Goal: Download file/media: Obtain a digital file from the website

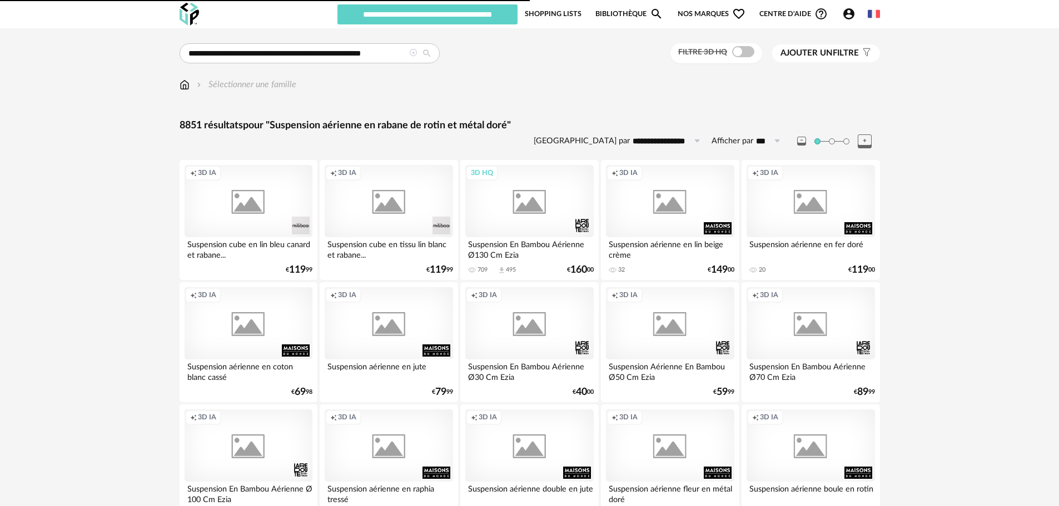
type input "******"
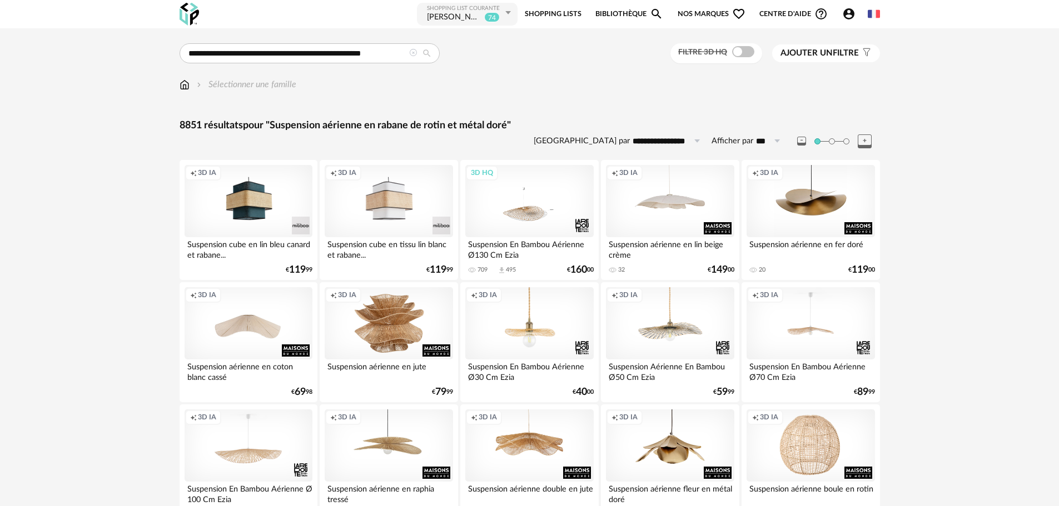
click at [409, 51] on icon at bounding box center [413, 53] width 8 height 8
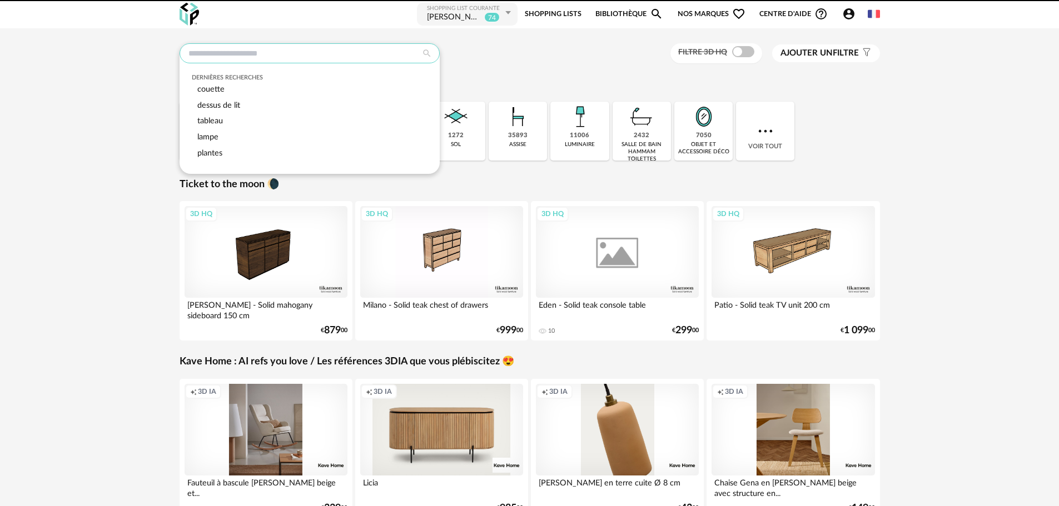
click at [386, 50] on input "text" at bounding box center [310, 53] width 260 height 20
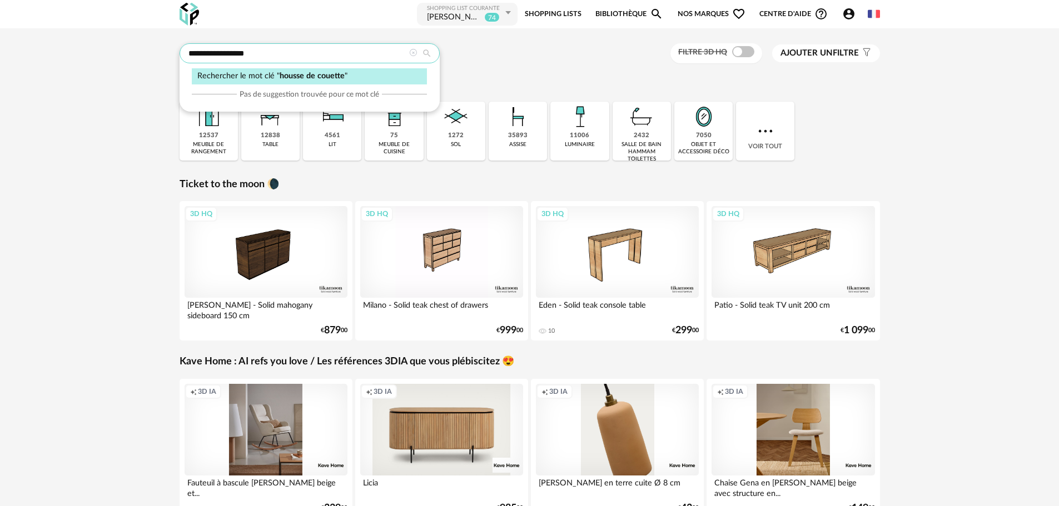
type input "**********"
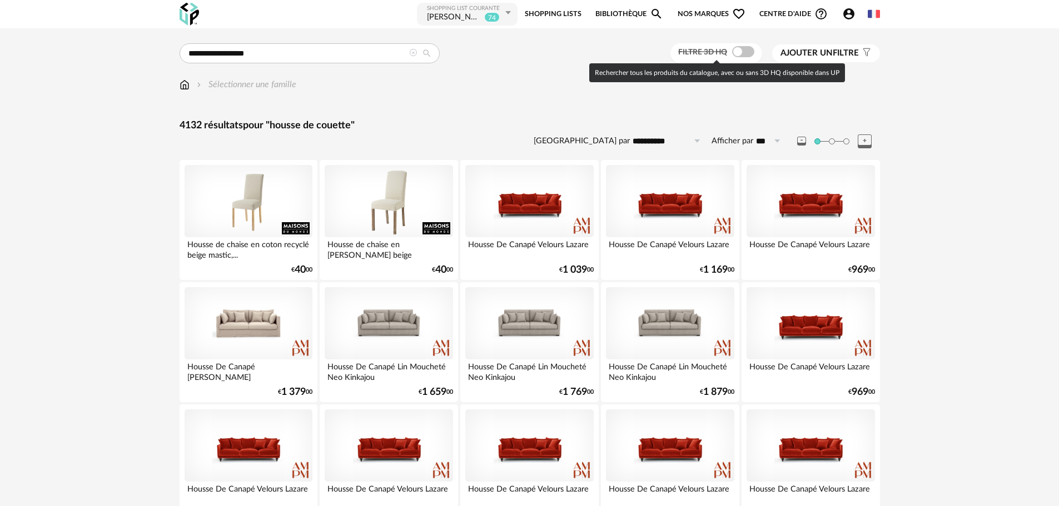
click at [744, 54] on span at bounding box center [743, 51] width 22 height 11
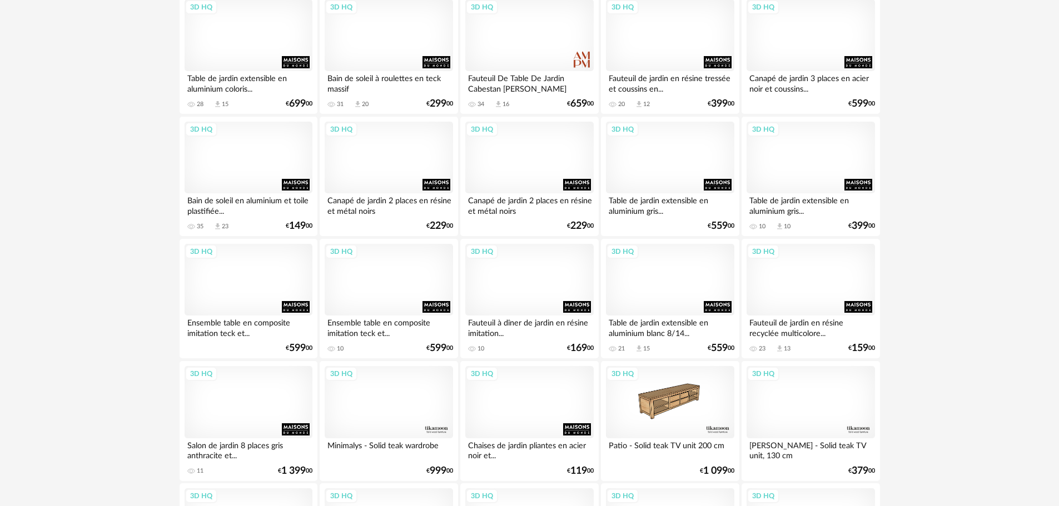
scroll to position [2174, 0]
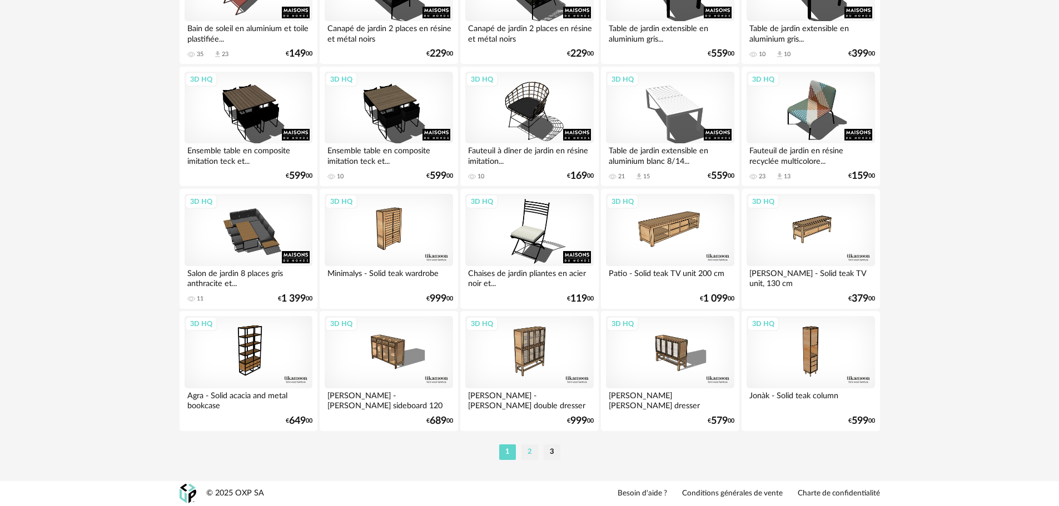
click at [532, 451] on li "2" at bounding box center [529, 453] width 17 height 16
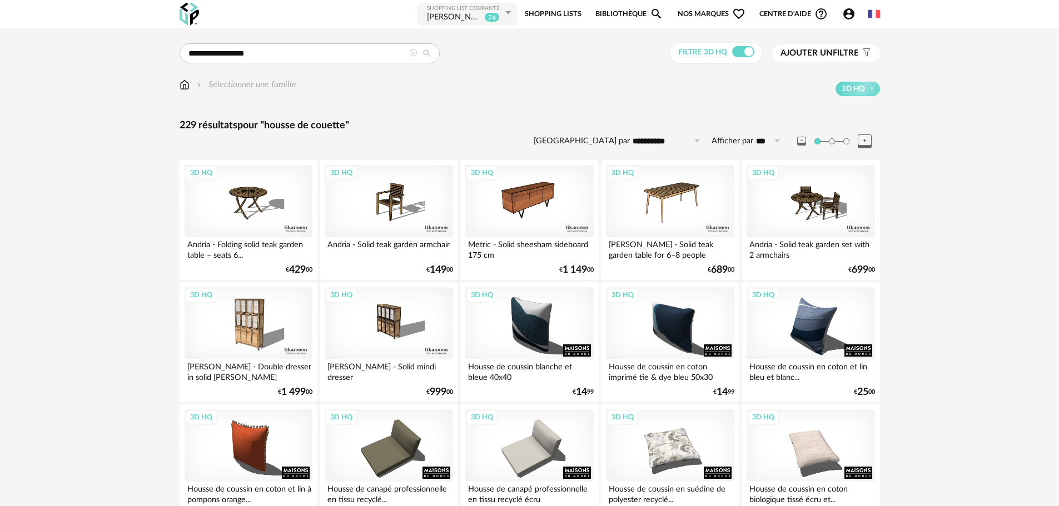
click at [181, 86] on img at bounding box center [185, 84] width 10 height 13
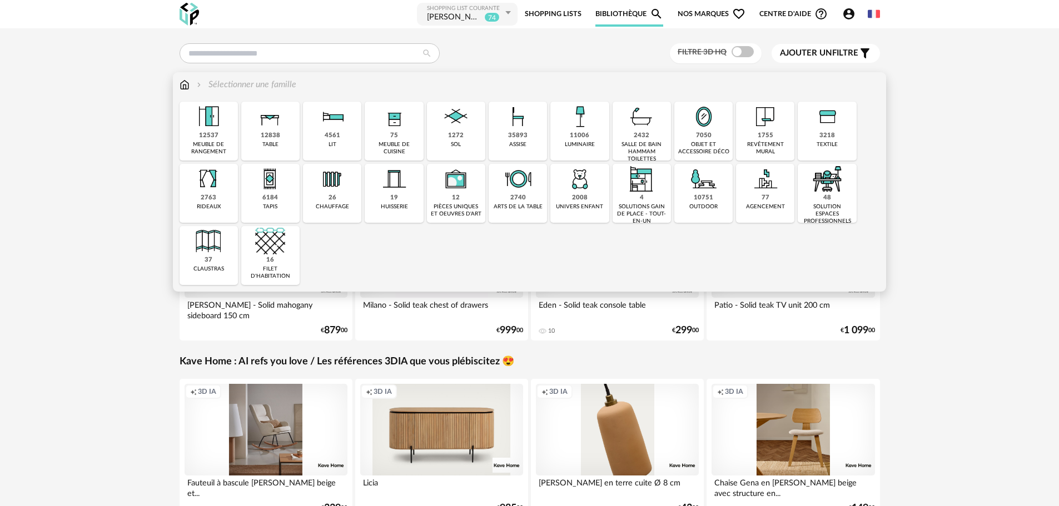
click at [836, 131] on img at bounding box center [827, 117] width 30 height 30
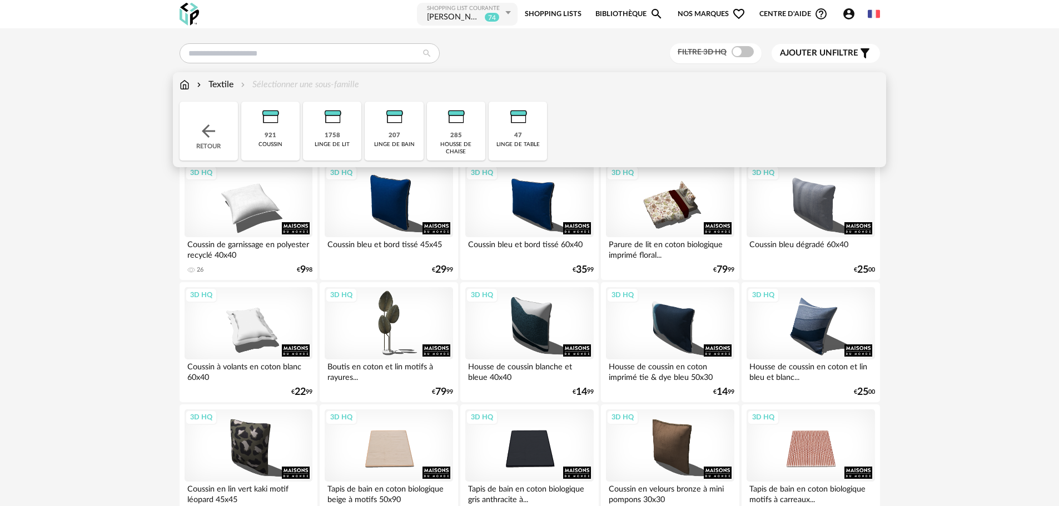
click at [323, 132] on div "1758 linge de lit" at bounding box center [332, 131] width 58 height 59
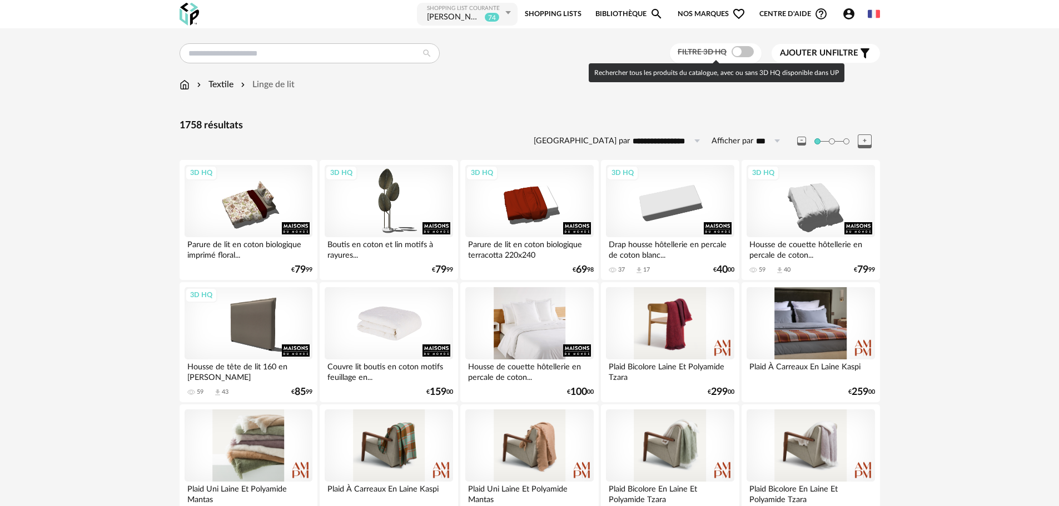
click at [742, 54] on span at bounding box center [743, 51] width 22 height 11
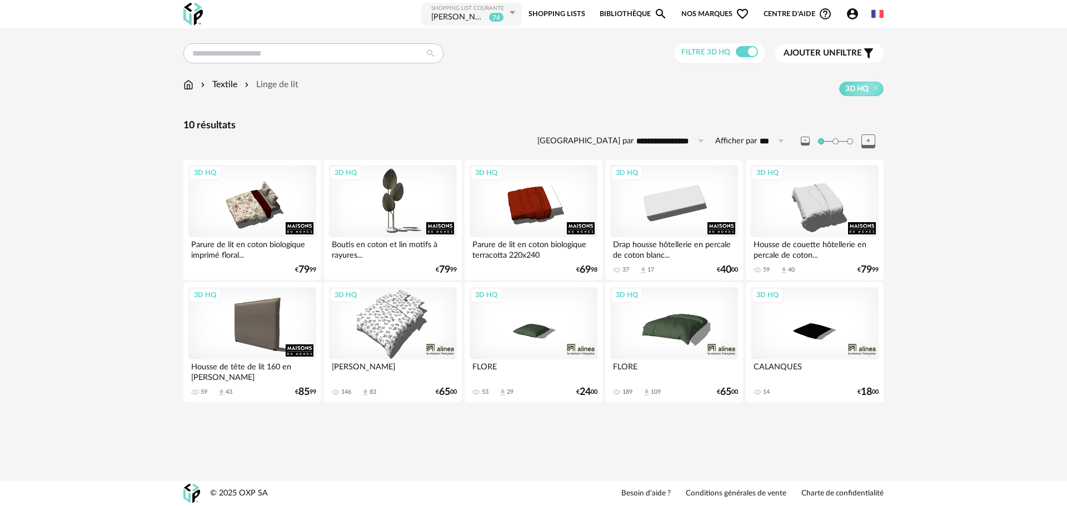
click at [683, 326] on div "3D HQ" at bounding box center [674, 323] width 128 height 72
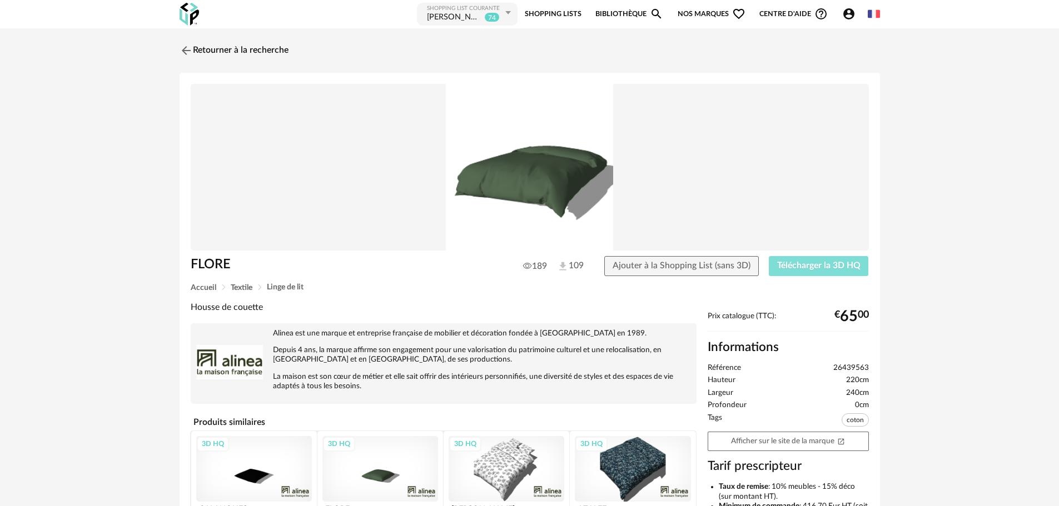
click at [795, 270] on button "Télécharger la 3D HQ" at bounding box center [819, 266] width 100 height 20
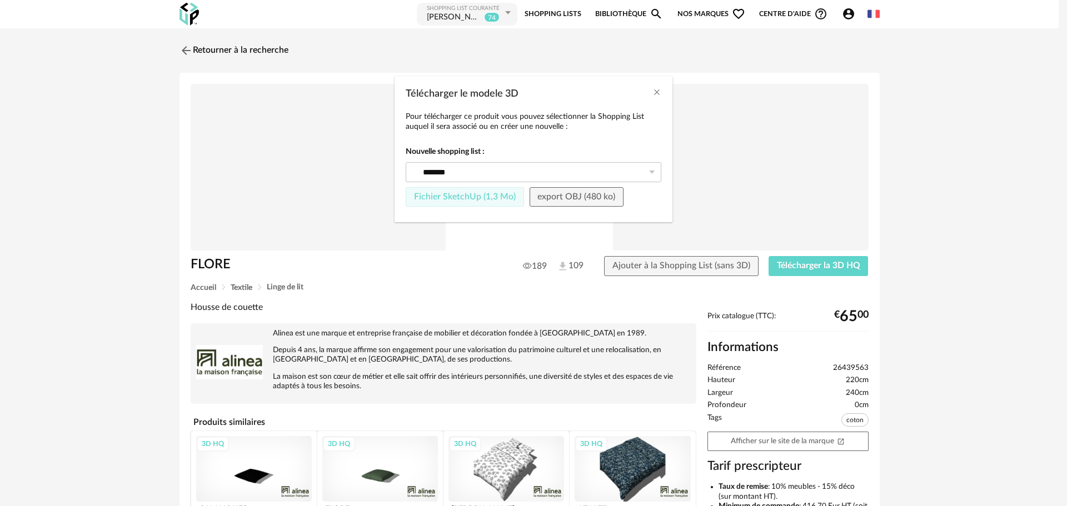
drag, startPoint x: 491, startPoint y: 192, endPoint x: 498, endPoint y: 160, distance: 32.9
click at [498, 160] on div "Nouvelle shopping list : ****** Shopping List courante MARTIN 74 MARTIN 74 FRET…" at bounding box center [534, 177] width 256 height 60
click at [483, 178] on input "Télécharger le modele 3D" at bounding box center [534, 172] width 256 height 20
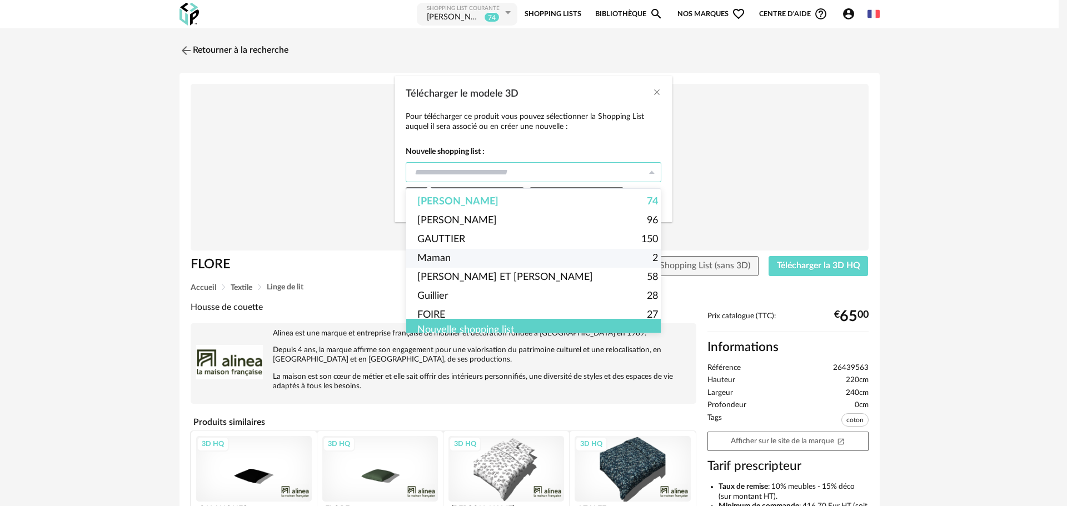
click at [468, 256] on li "Maman 2" at bounding box center [537, 258] width 263 height 19
type input "*****"
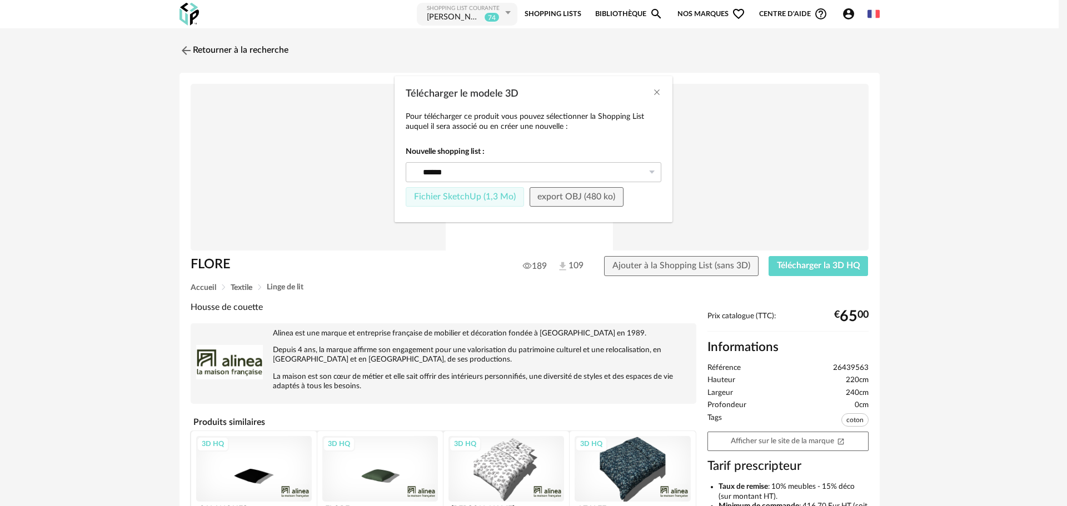
click at [493, 195] on span "Fichier SketchUp (1,3 Mo)" at bounding box center [465, 196] width 102 height 9
type input "*****"
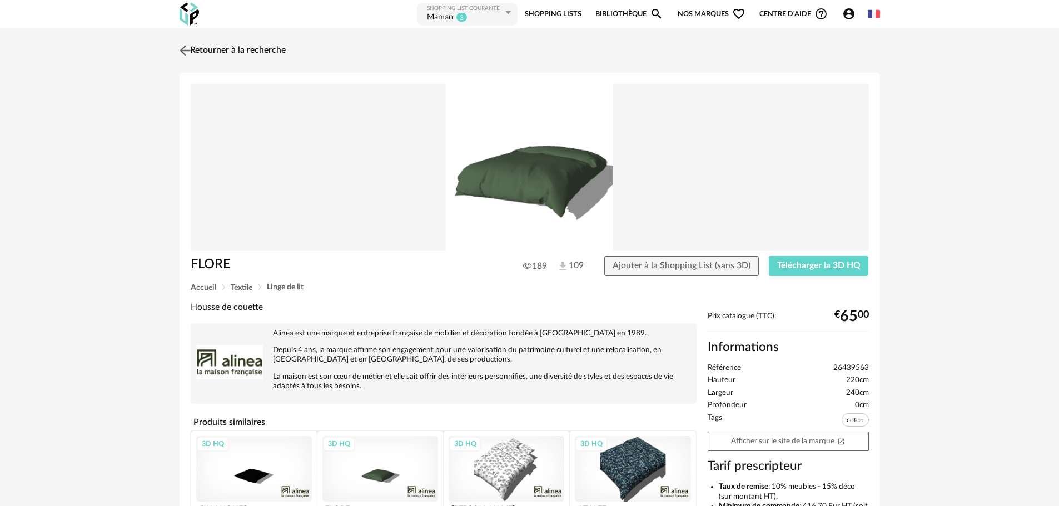
click at [181, 48] on img at bounding box center [185, 50] width 16 height 16
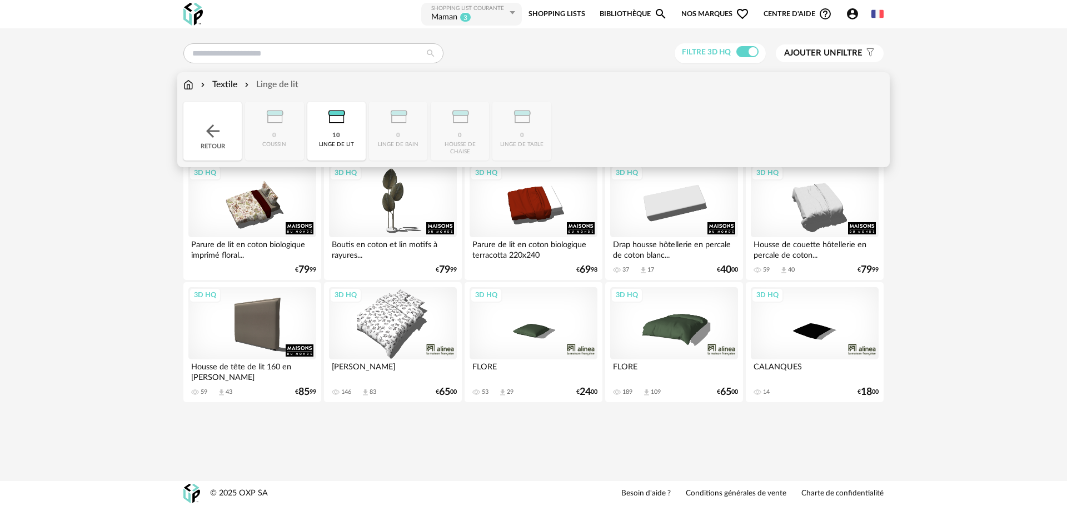
click at [188, 86] on img at bounding box center [188, 84] width 10 height 13
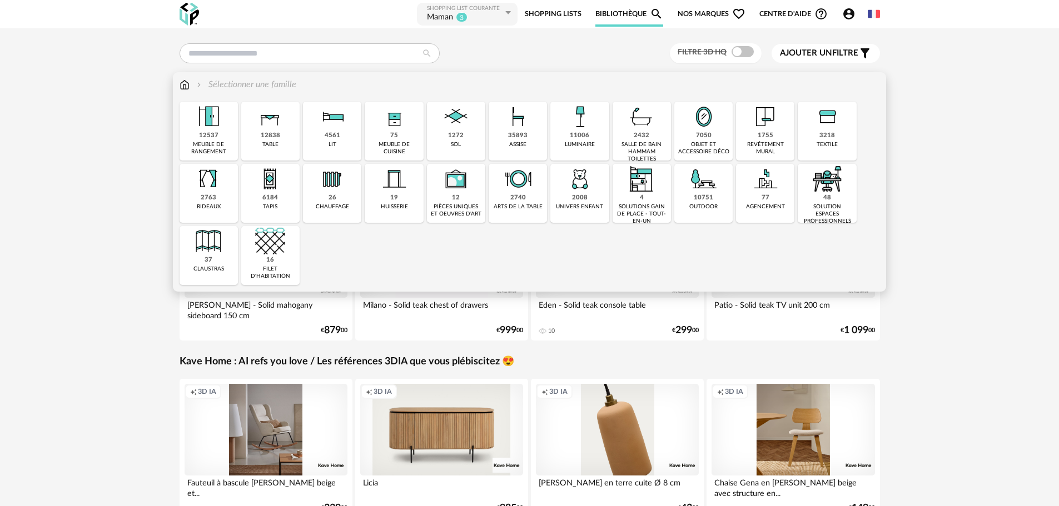
click at [595, 128] on div "11006 luminaire" at bounding box center [579, 131] width 58 height 59
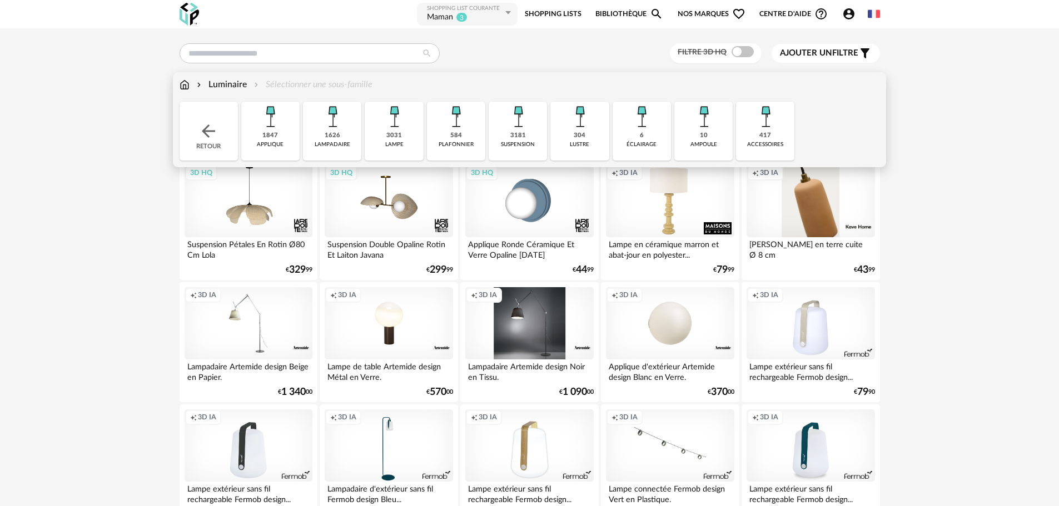
click at [525, 137] on div "3181" at bounding box center [518, 136] width 16 height 8
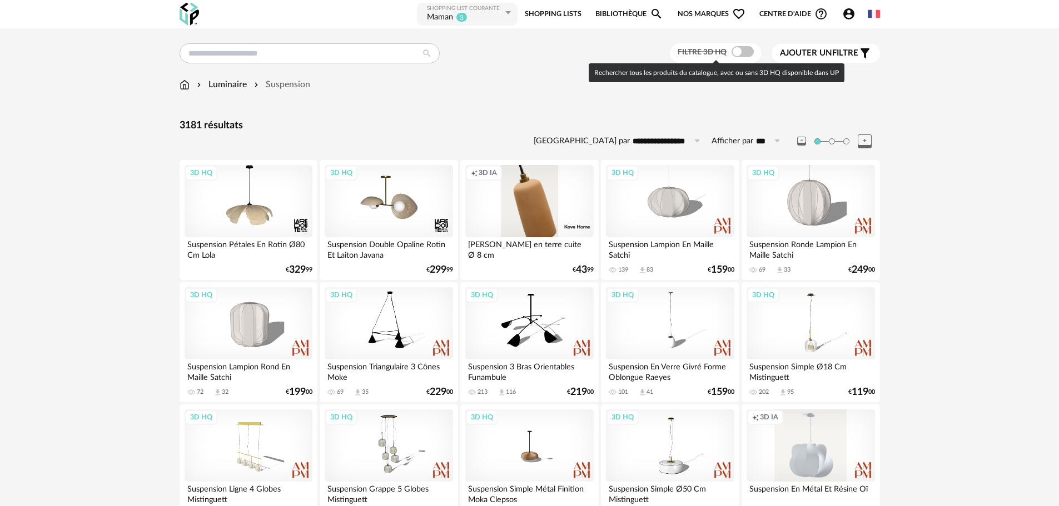
click at [741, 49] on span at bounding box center [743, 51] width 22 height 11
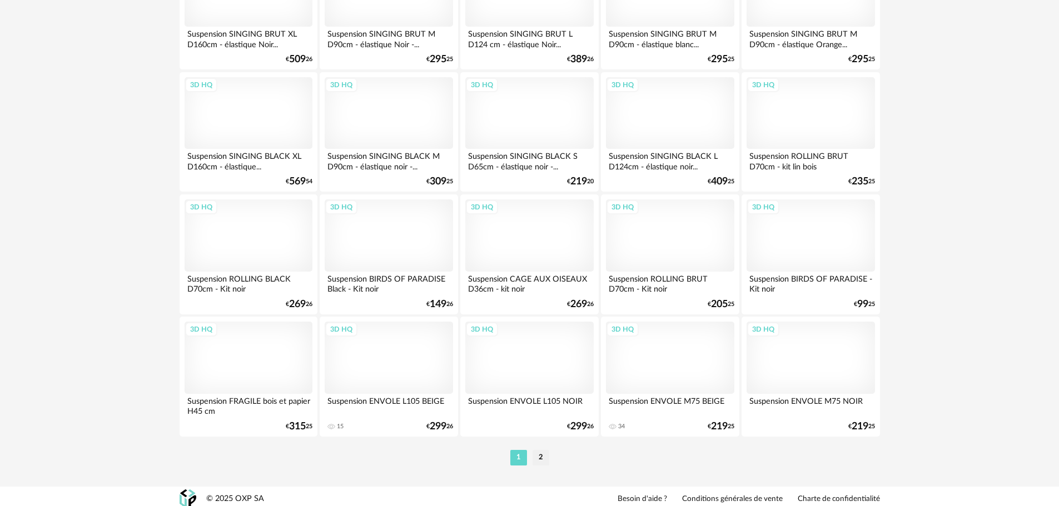
scroll to position [2174, 0]
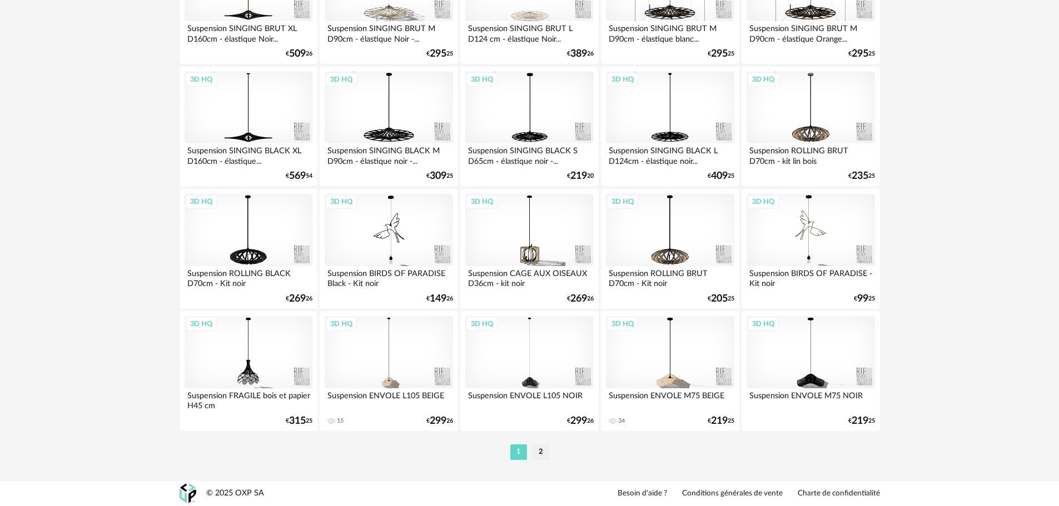
click at [539, 451] on li "2" at bounding box center [541, 453] width 17 height 16
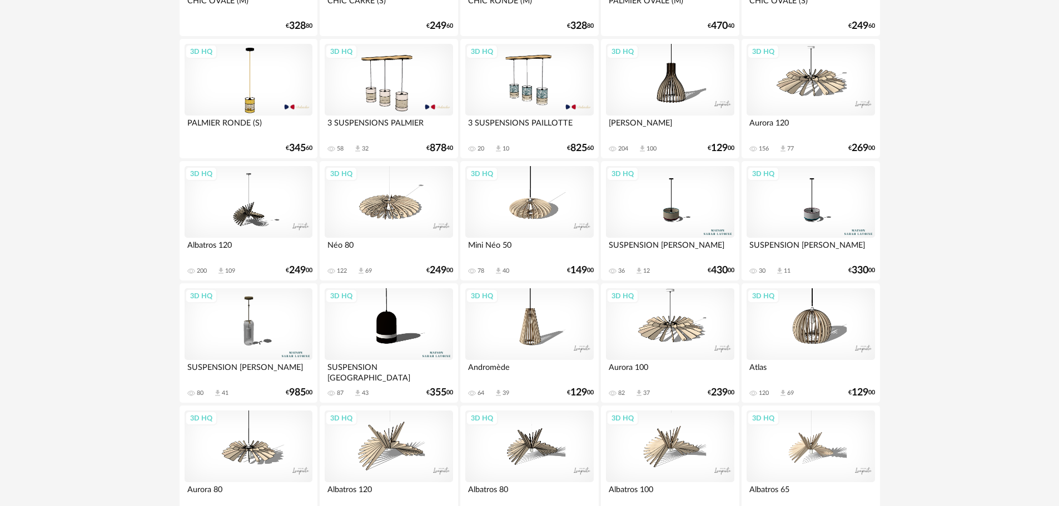
scroll to position [1890, 0]
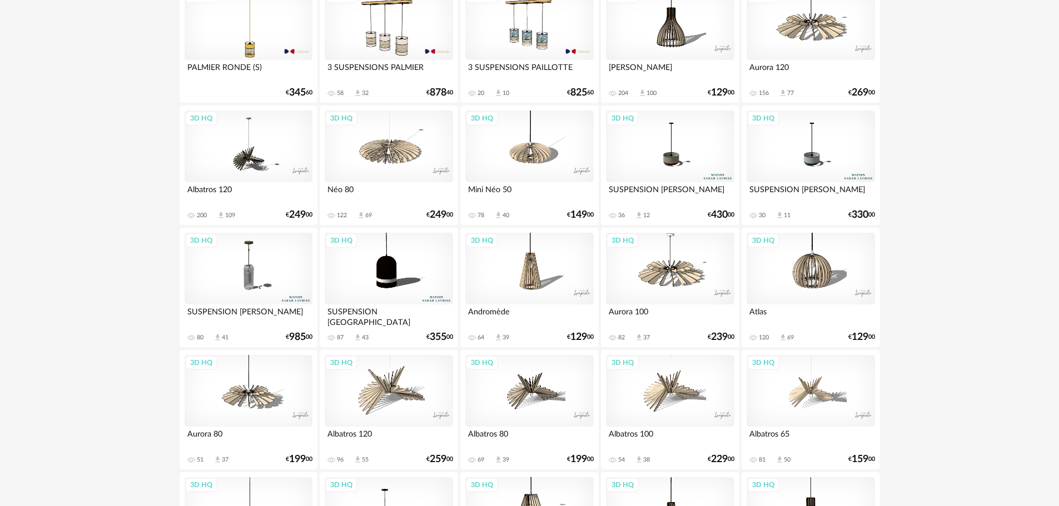
click at [662, 390] on div "3D HQ" at bounding box center [670, 391] width 128 height 72
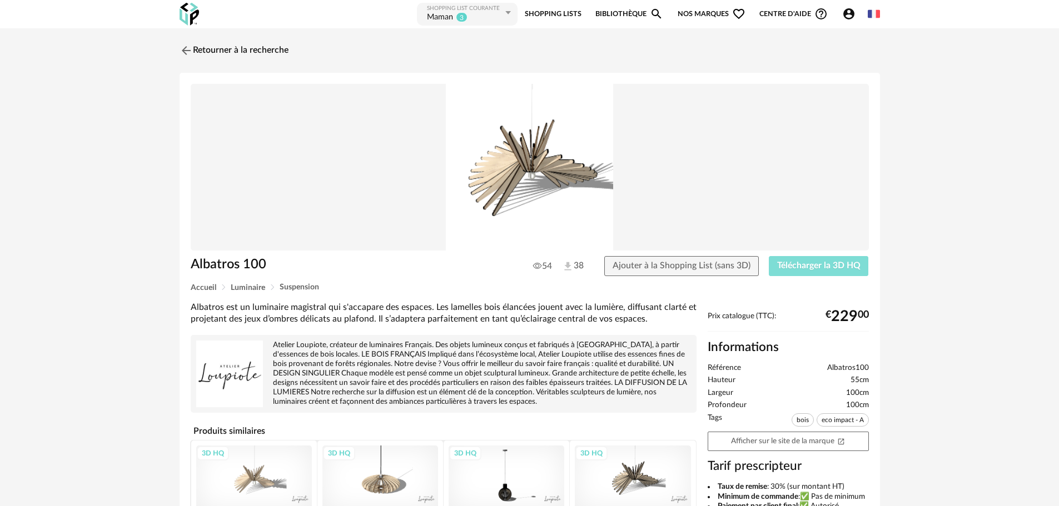
click at [807, 267] on span "Télécharger la 3D HQ" at bounding box center [818, 265] width 83 height 9
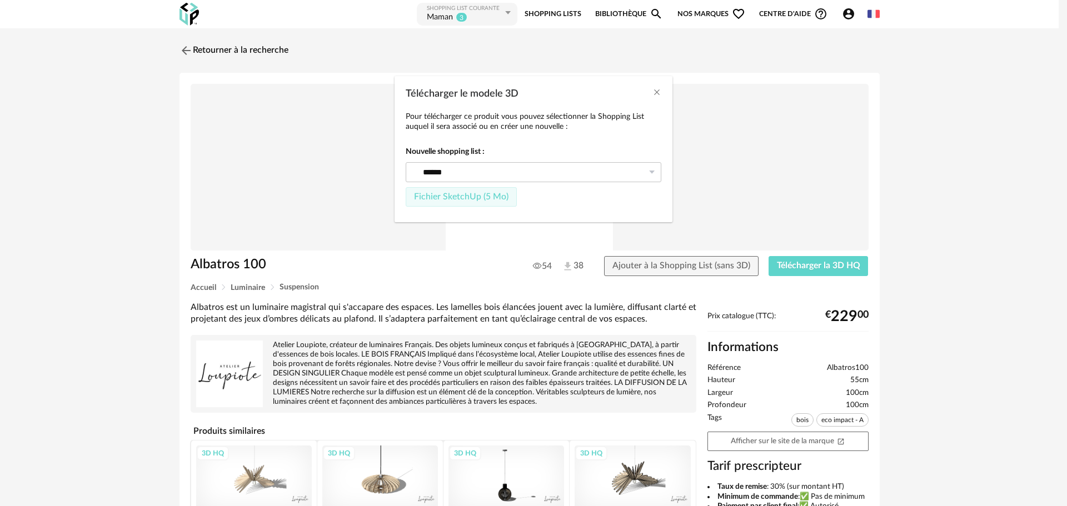
click at [480, 200] on span "Fichier SketchUp (5 Mo)" at bounding box center [461, 196] width 95 height 9
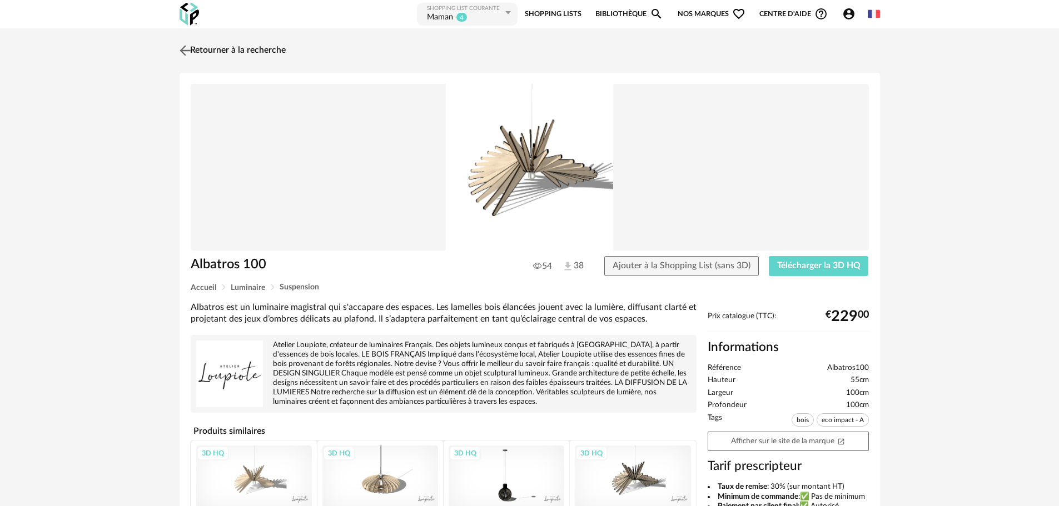
click at [178, 47] on img at bounding box center [185, 50] width 16 height 16
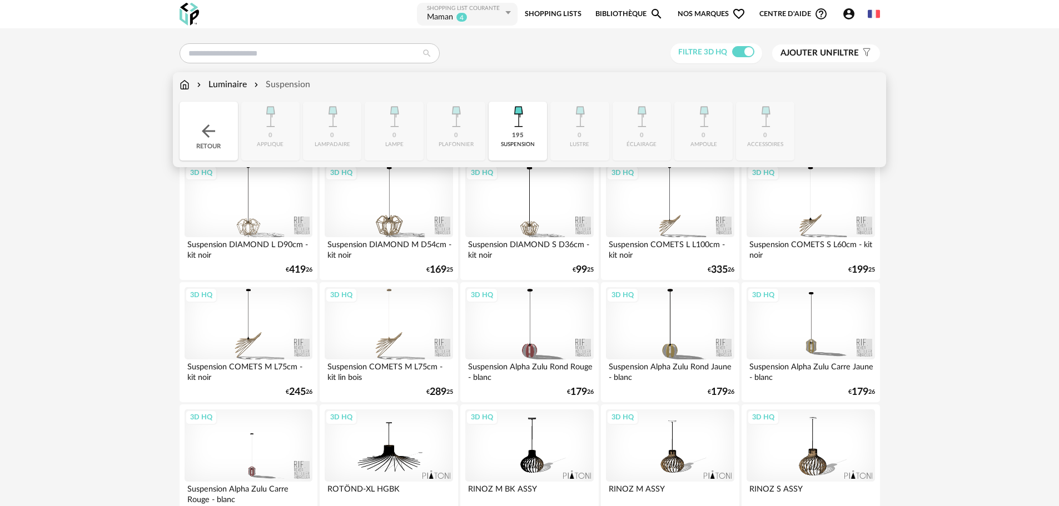
click at [184, 84] on img at bounding box center [185, 84] width 10 height 13
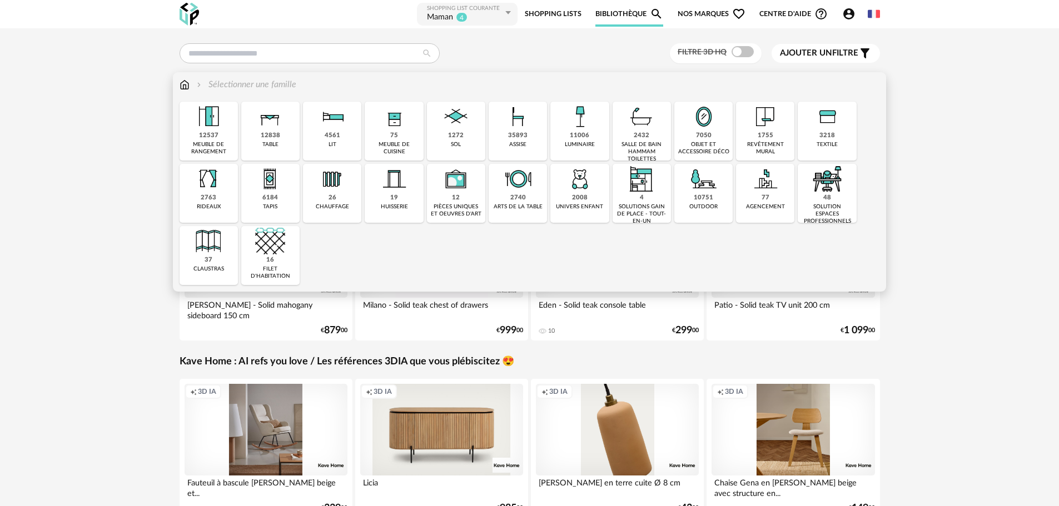
click at [516, 131] on img at bounding box center [518, 117] width 30 height 30
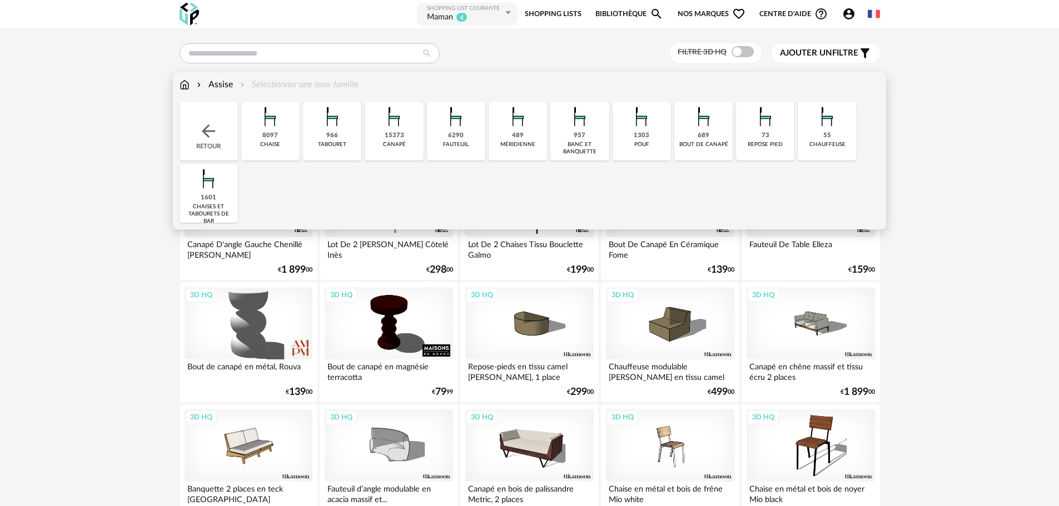
click at [272, 127] on img at bounding box center [270, 117] width 30 height 30
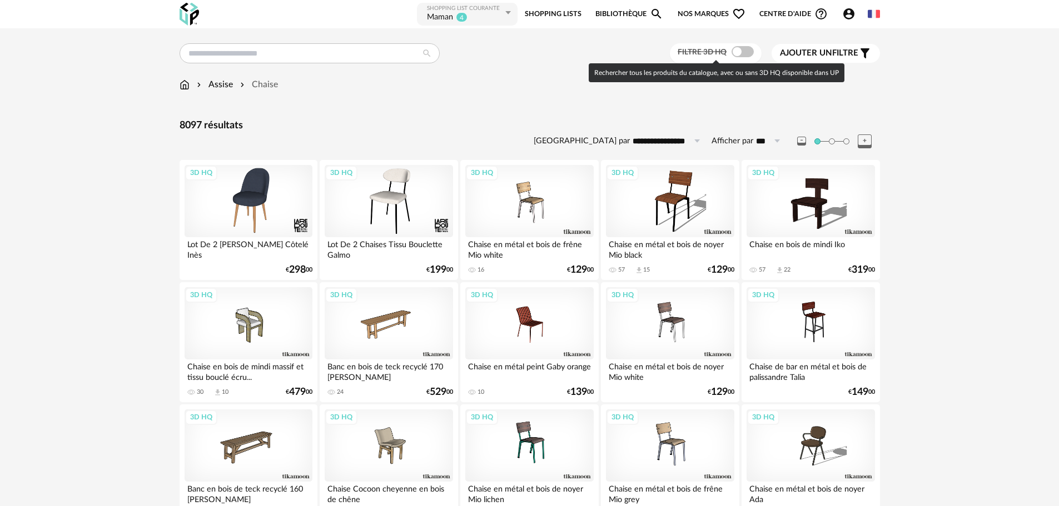
click at [738, 50] on span at bounding box center [743, 51] width 22 height 11
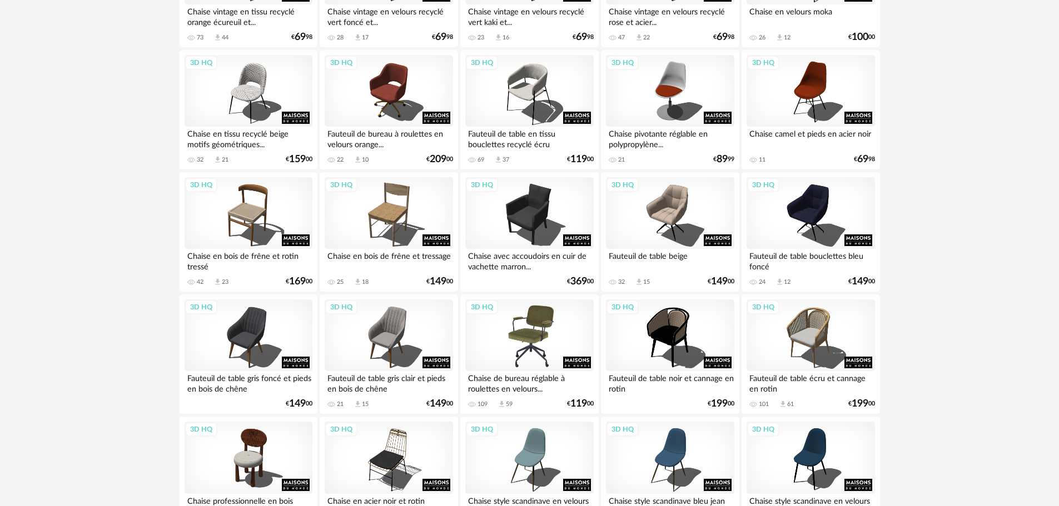
scroll to position [2174, 0]
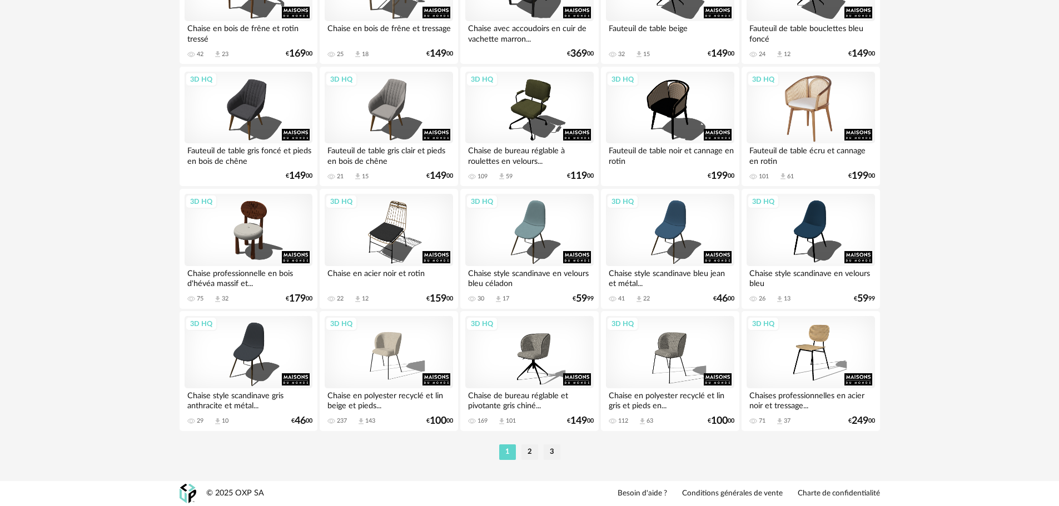
click at [799, 114] on div "3D HQ" at bounding box center [811, 108] width 128 height 72
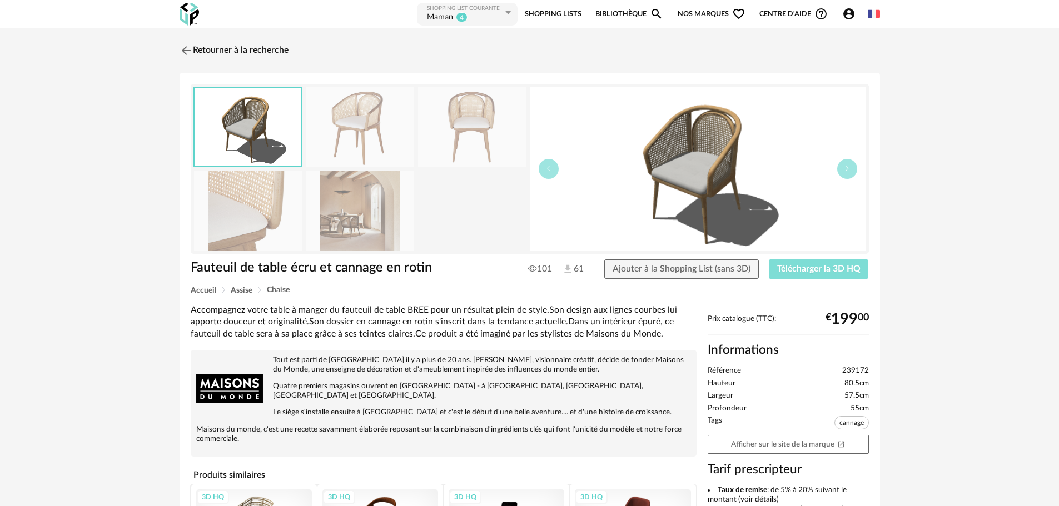
click at [824, 267] on span "Télécharger la 3D HQ" at bounding box center [818, 269] width 83 height 9
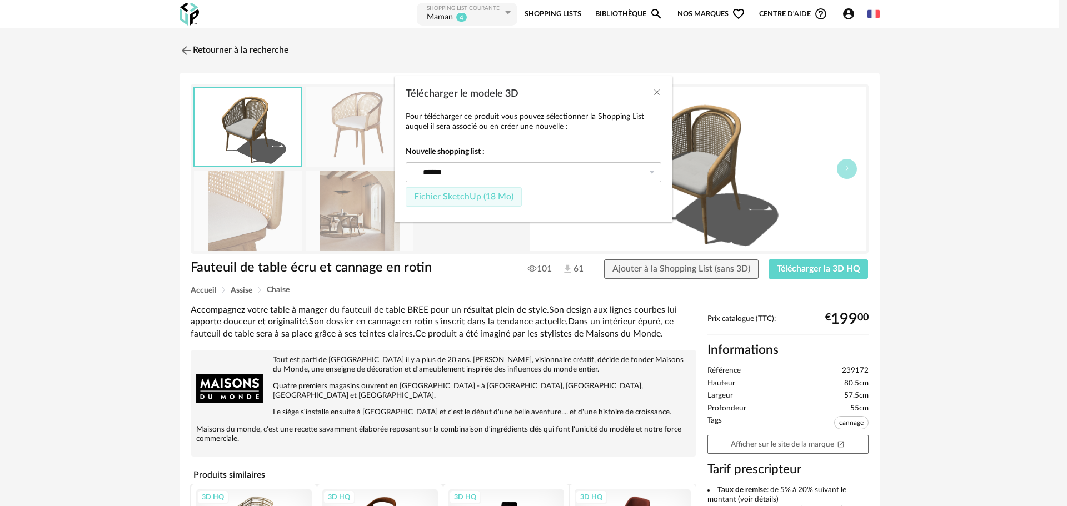
click at [478, 198] on span "Fichier SketchUp (18 Mo)" at bounding box center [464, 196] width 100 height 9
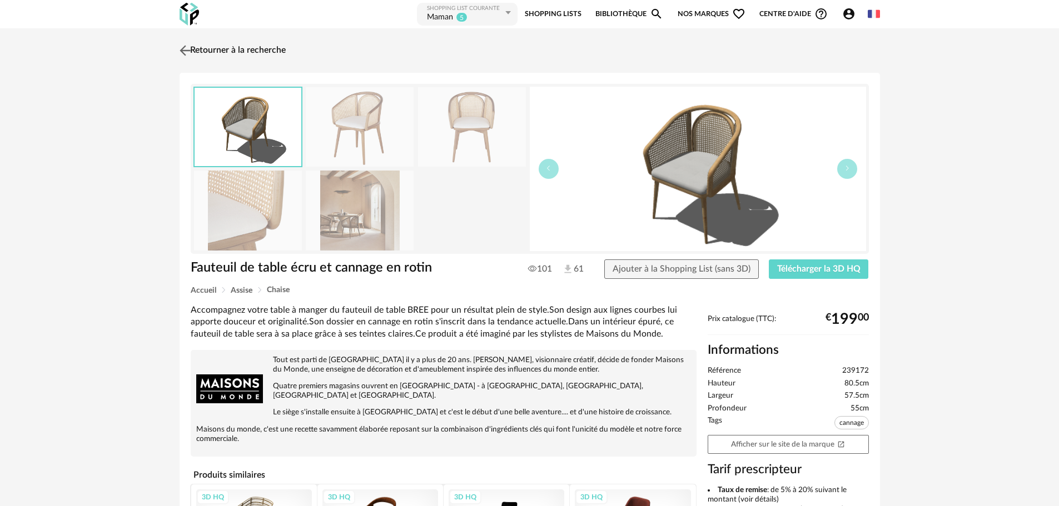
click at [184, 48] on img at bounding box center [185, 50] width 16 height 16
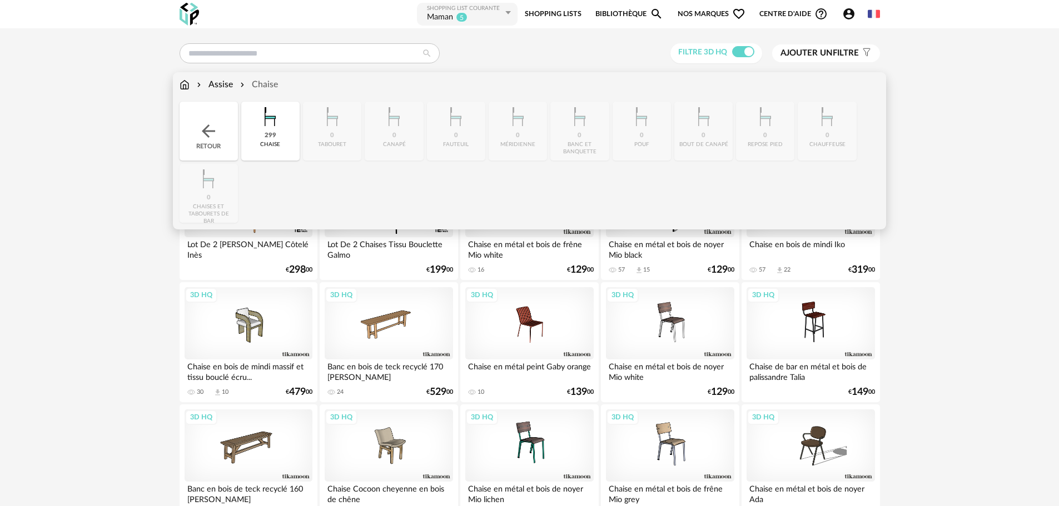
click at [186, 86] on img at bounding box center [185, 84] width 10 height 13
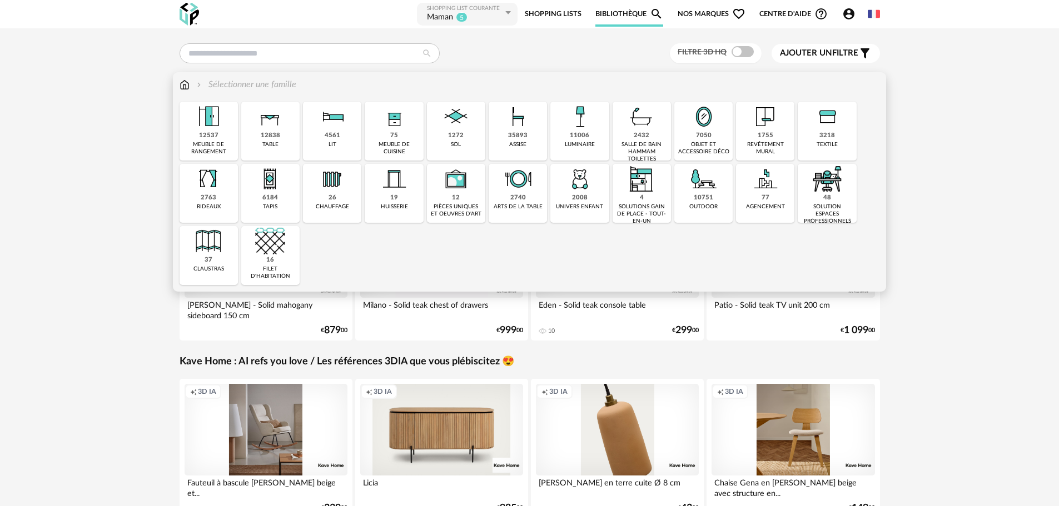
click at [820, 137] on div "3218" at bounding box center [827, 136] width 16 height 8
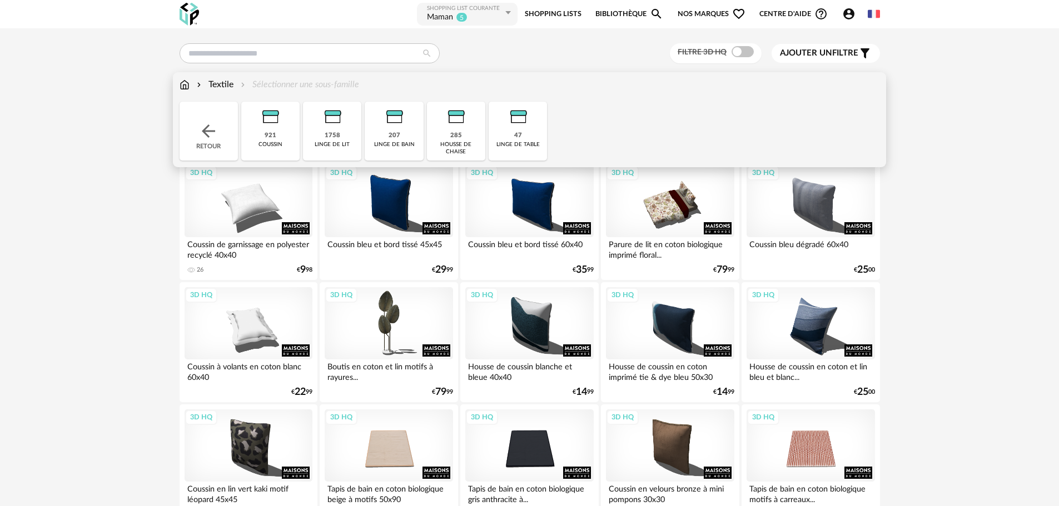
click at [208, 134] on img at bounding box center [208, 131] width 20 height 20
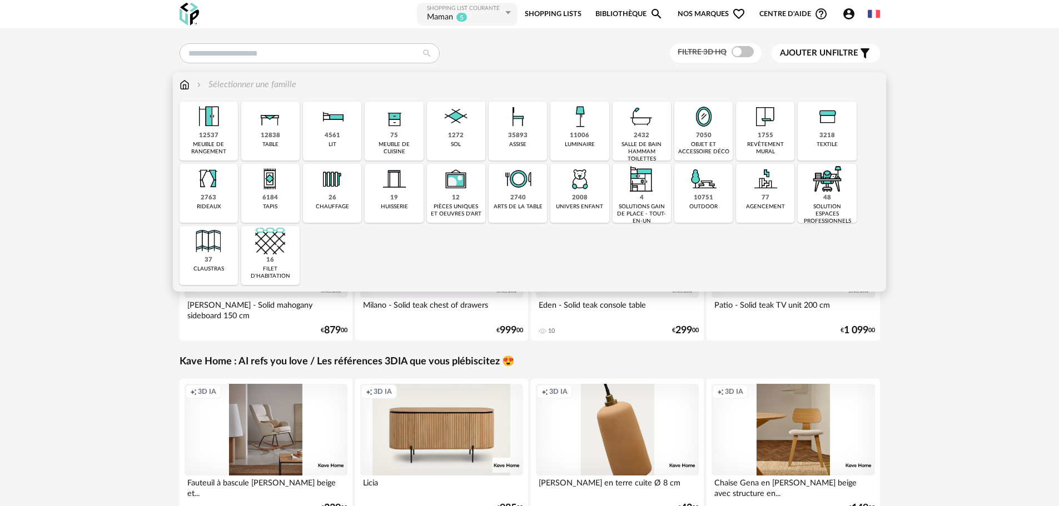
click at [209, 201] on div "2763" at bounding box center [209, 198] width 16 height 8
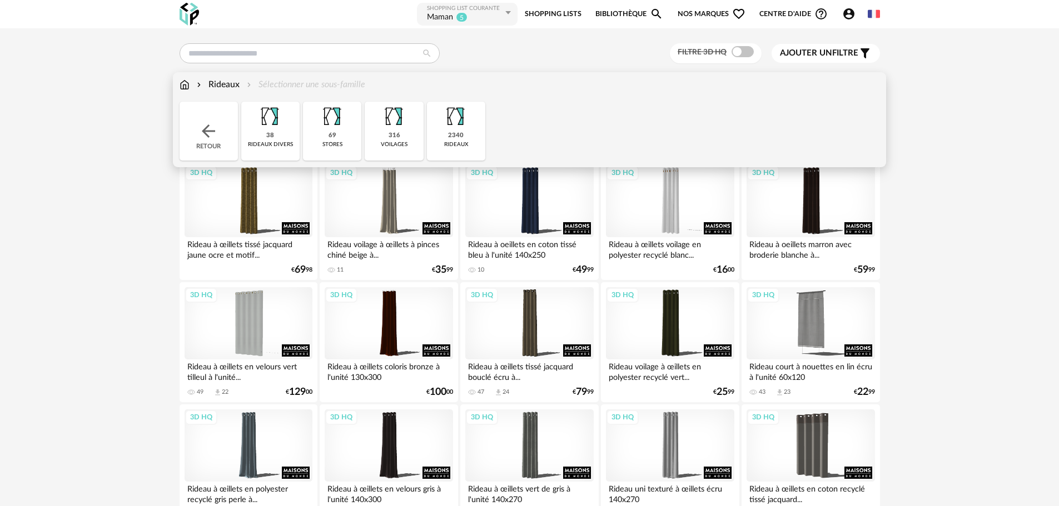
click at [275, 133] on div "38 rideaux divers" at bounding box center [270, 131] width 58 height 59
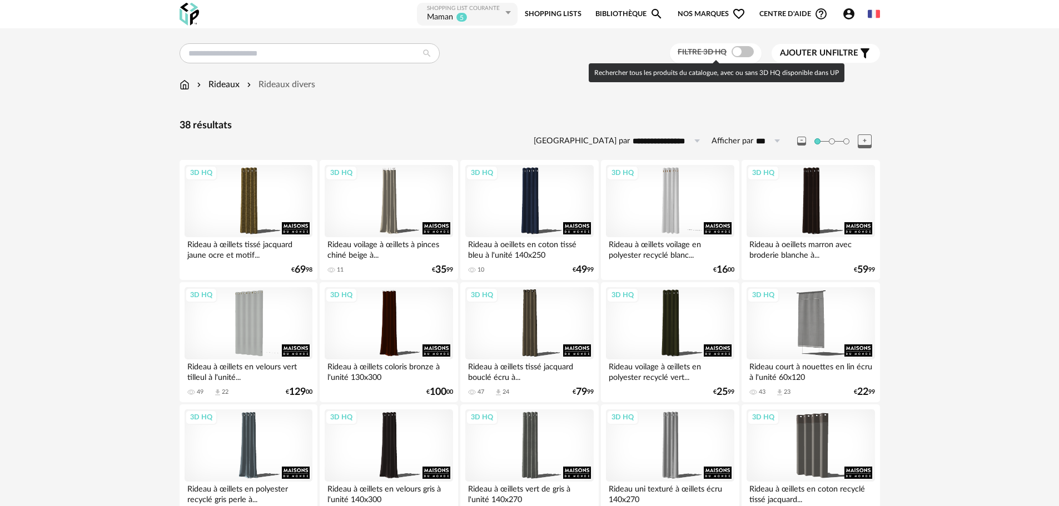
drag, startPoint x: 739, startPoint y: 51, endPoint x: 726, endPoint y: 68, distance: 21.4
click at [739, 52] on span at bounding box center [743, 51] width 22 height 11
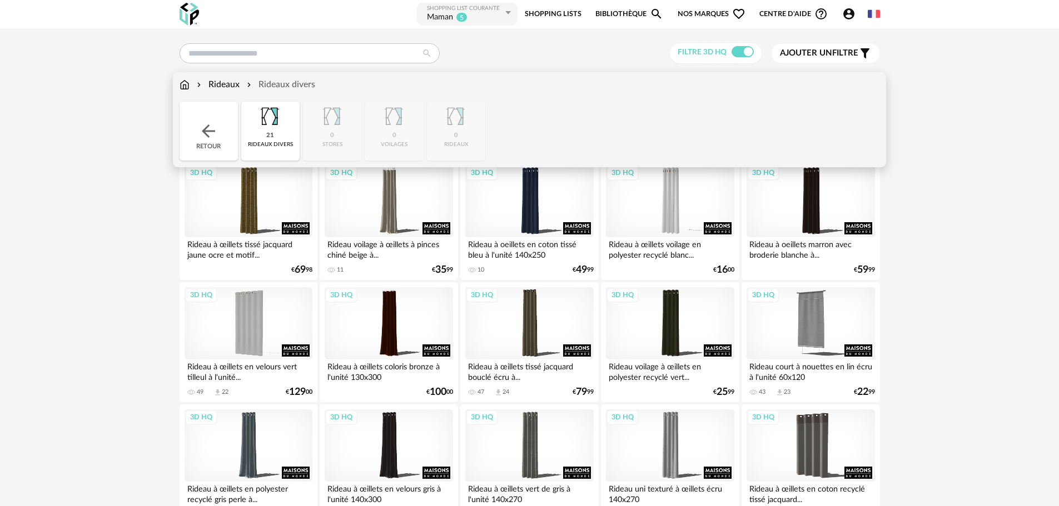
click at [271, 133] on div "21" at bounding box center [270, 136] width 8 height 8
click at [385, 130] on img at bounding box center [394, 117] width 30 height 30
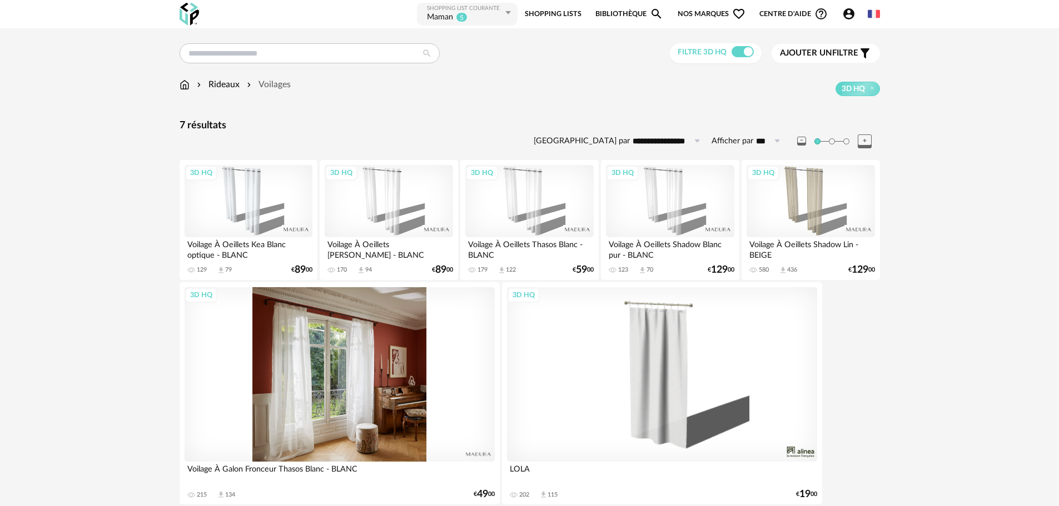
click at [322, 326] on div "3D HQ" at bounding box center [340, 374] width 310 height 175
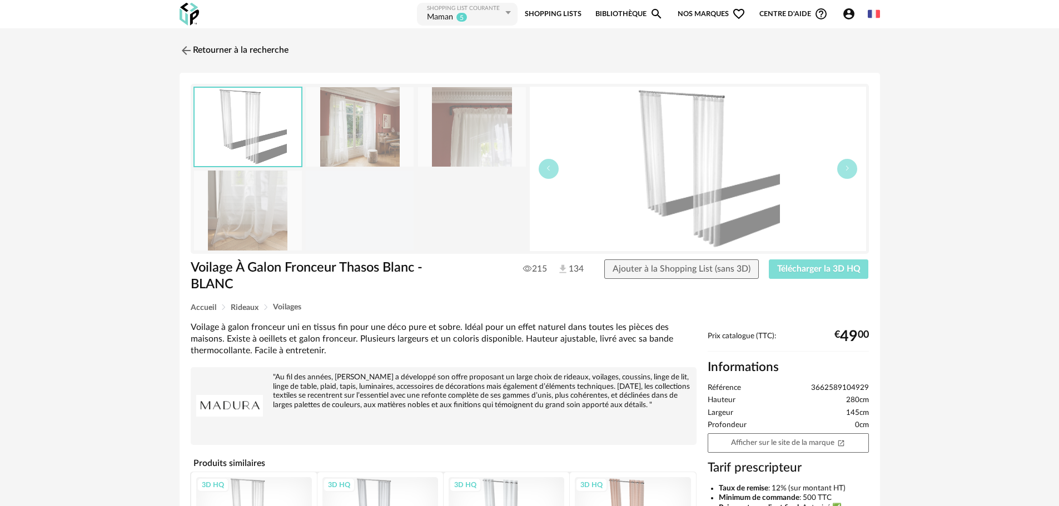
drag, startPoint x: 814, startPoint y: 266, endPoint x: 772, endPoint y: 261, distance: 43.1
click at [813, 266] on span "Télécharger la 3D HQ" at bounding box center [818, 269] width 83 height 9
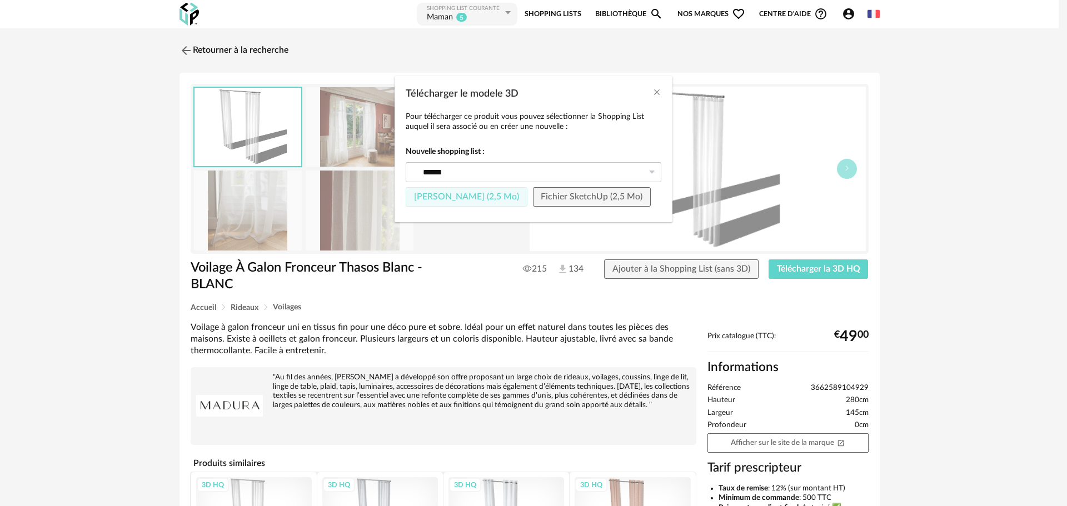
click at [454, 197] on span "Fichier Sketchup (2,5 Mo)" at bounding box center [466, 196] width 105 height 9
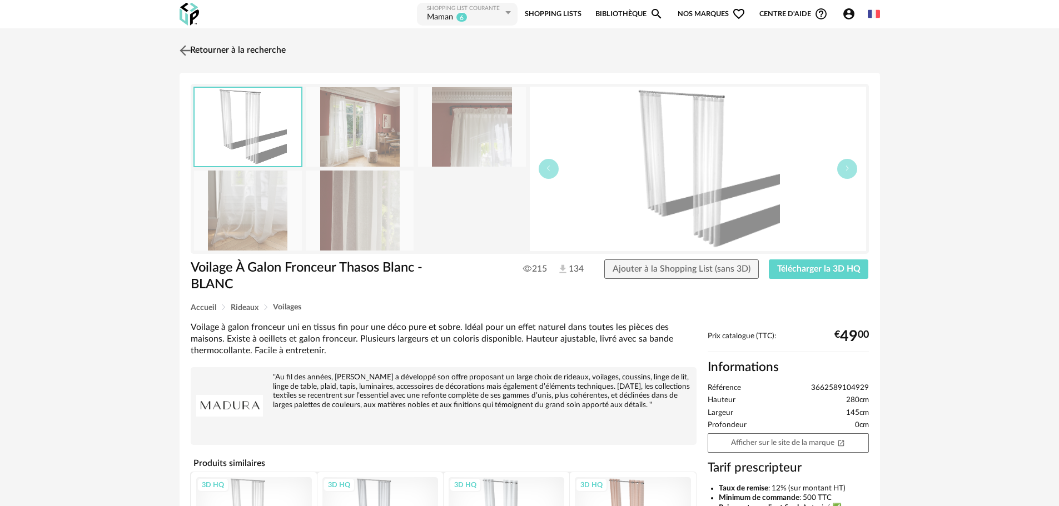
click at [190, 50] on img at bounding box center [185, 50] width 16 height 16
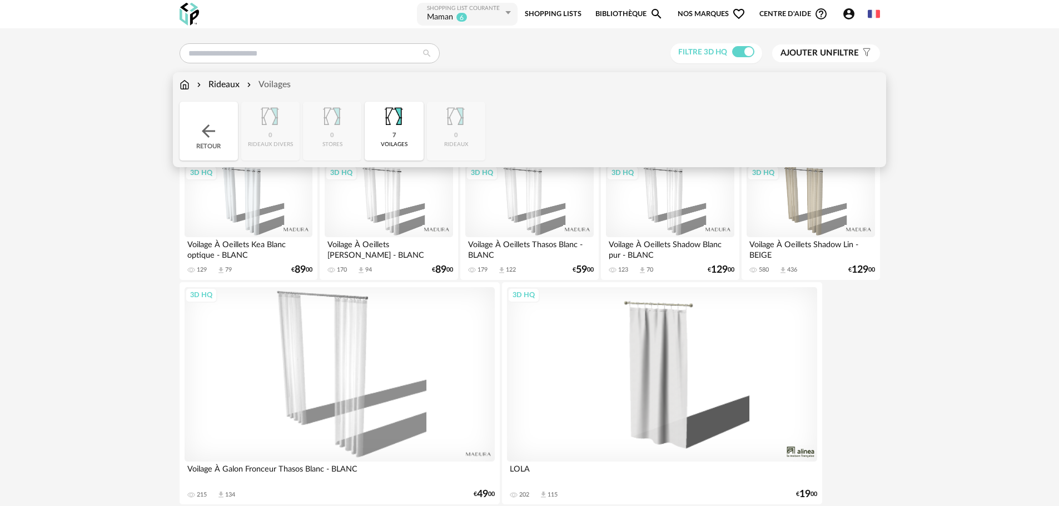
click at [395, 127] on img at bounding box center [394, 117] width 30 height 30
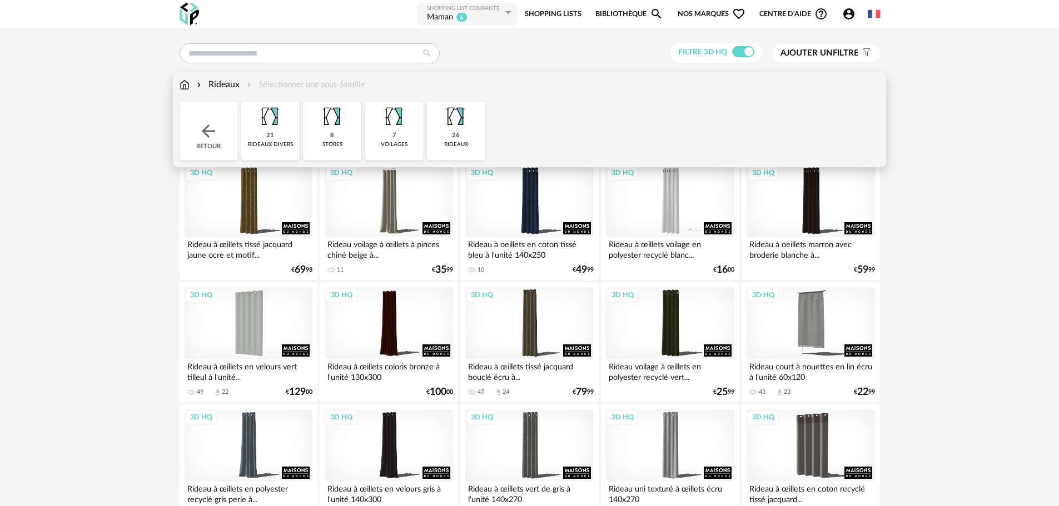
click at [445, 130] on img at bounding box center [456, 117] width 30 height 30
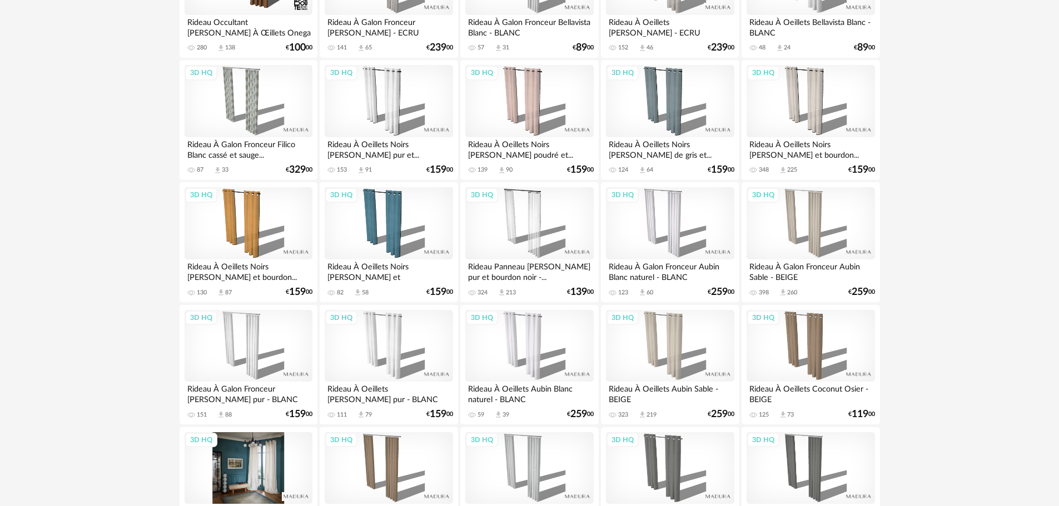
scroll to position [334, 0]
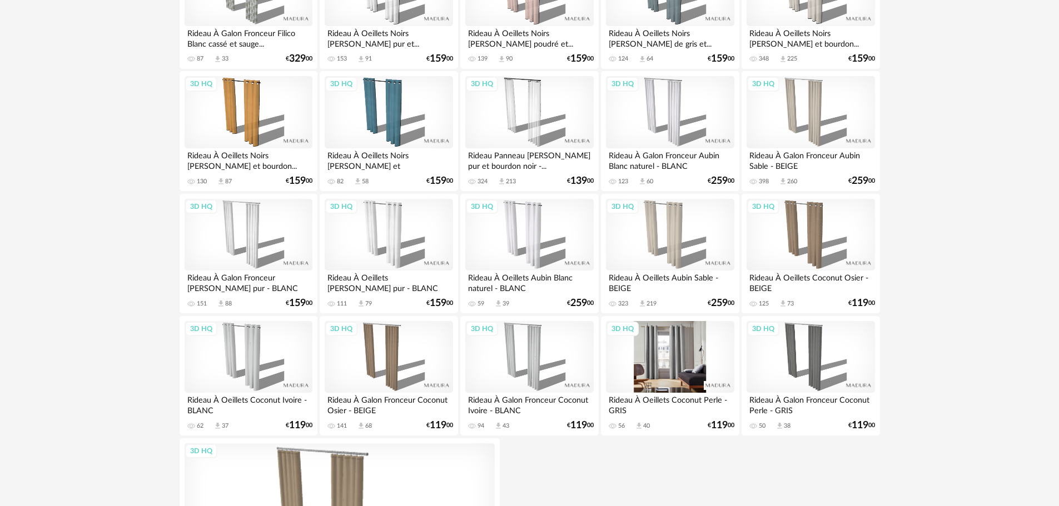
click at [690, 350] on div "3D HQ" at bounding box center [670, 357] width 128 height 72
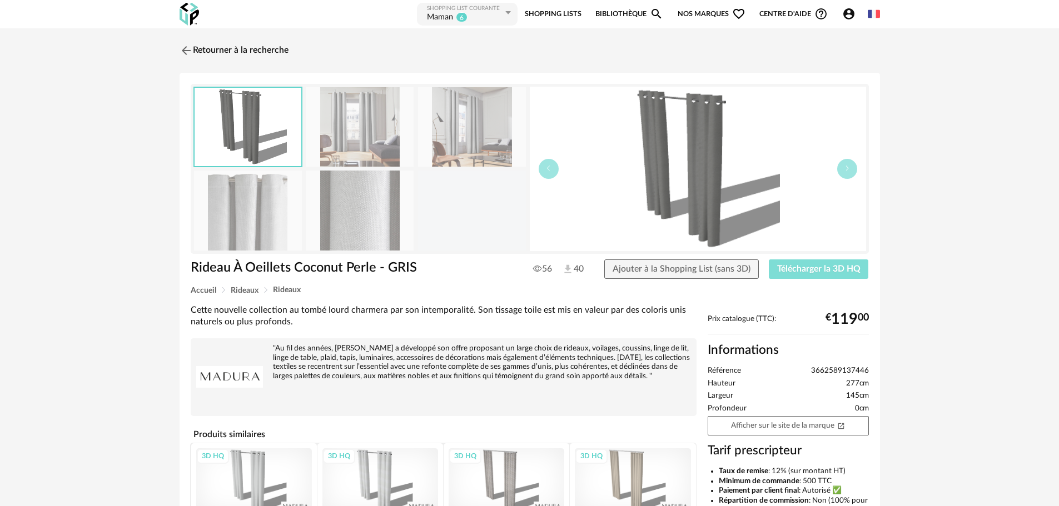
click at [807, 269] on span "Télécharger la 3D HQ" at bounding box center [818, 269] width 83 height 9
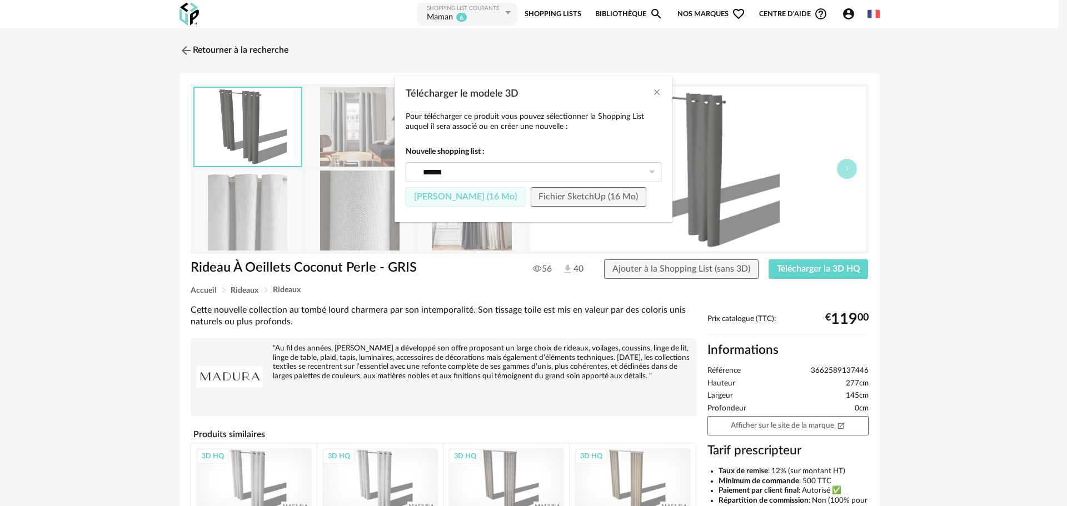
click at [482, 197] on span "Fichier Sketchup (16 Mo)" at bounding box center [465, 196] width 103 height 9
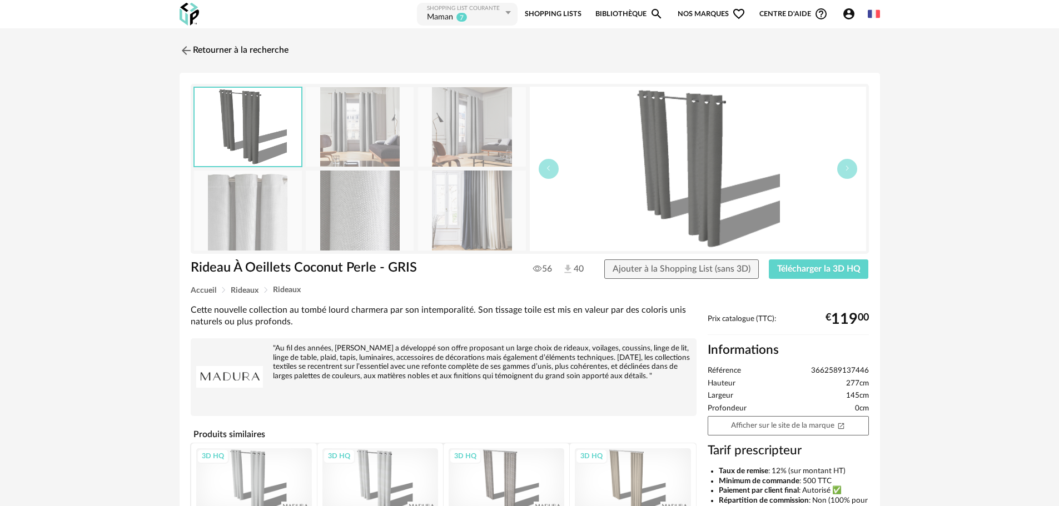
click at [181, 46] on img at bounding box center [186, 50] width 13 height 13
click at [183, 49] on img at bounding box center [186, 50] width 13 height 13
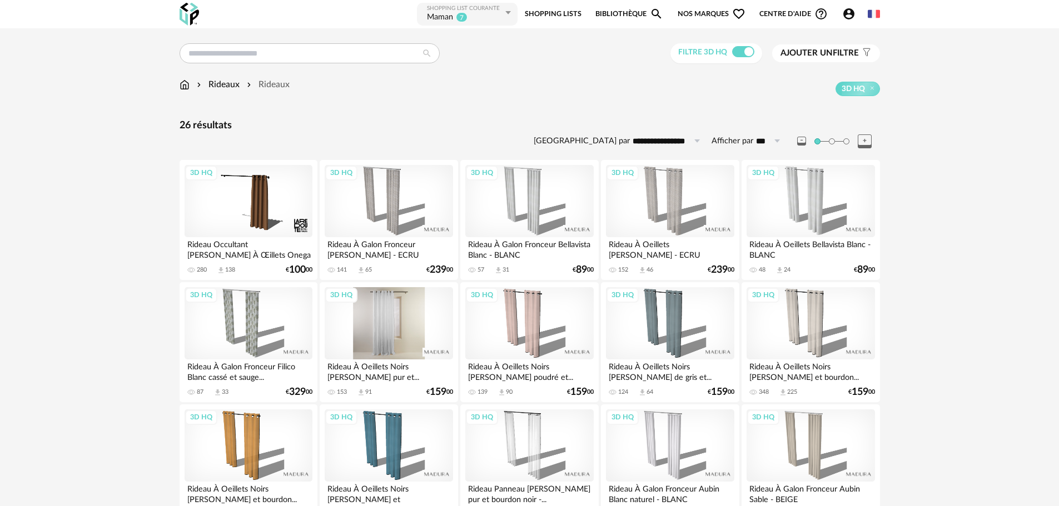
click at [380, 324] on div "3D HQ" at bounding box center [389, 323] width 128 height 72
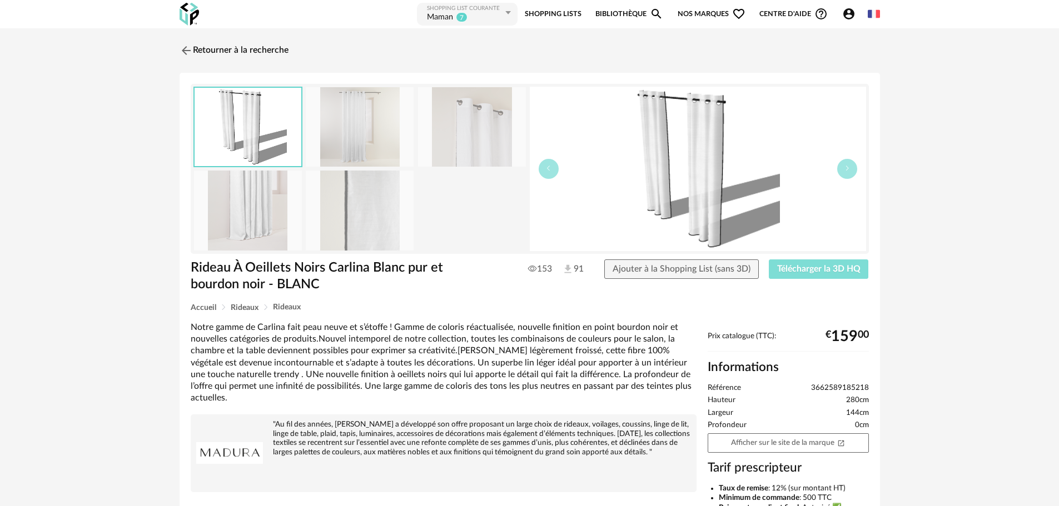
click at [821, 270] on span "Télécharger la 3D HQ" at bounding box center [818, 269] width 83 height 9
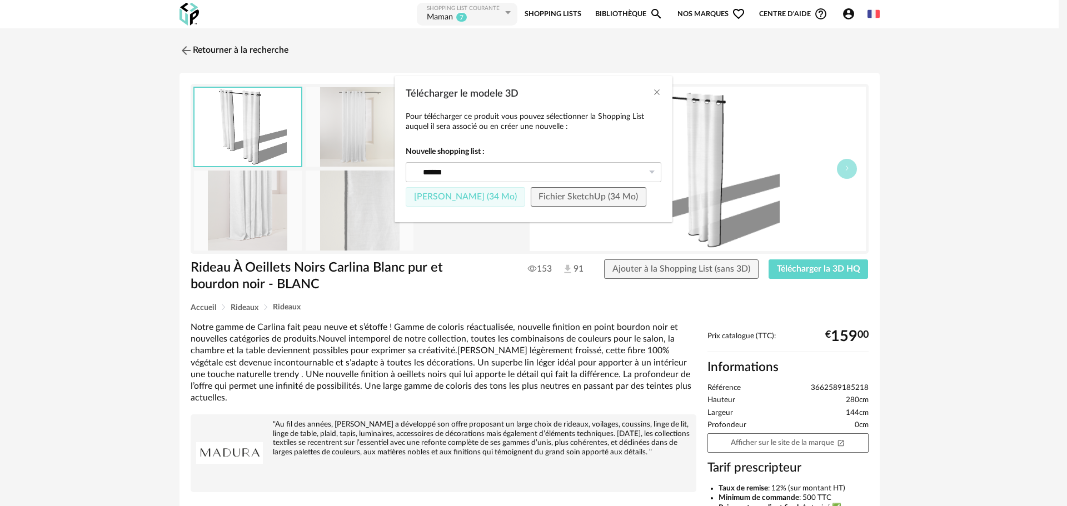
click at [466, 200] on span "Fichier Sketchup (34 Mo)" at bounding box center [465, 196] width 103 height 9
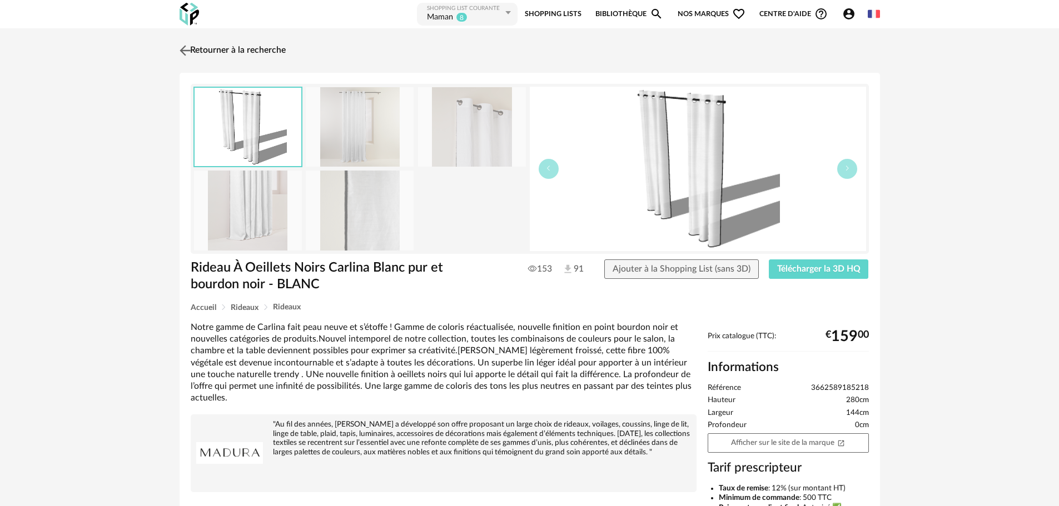
click at [194, 48] on link "Retourner à la recherche" at bounding box center [231, 50] width 109 height 24
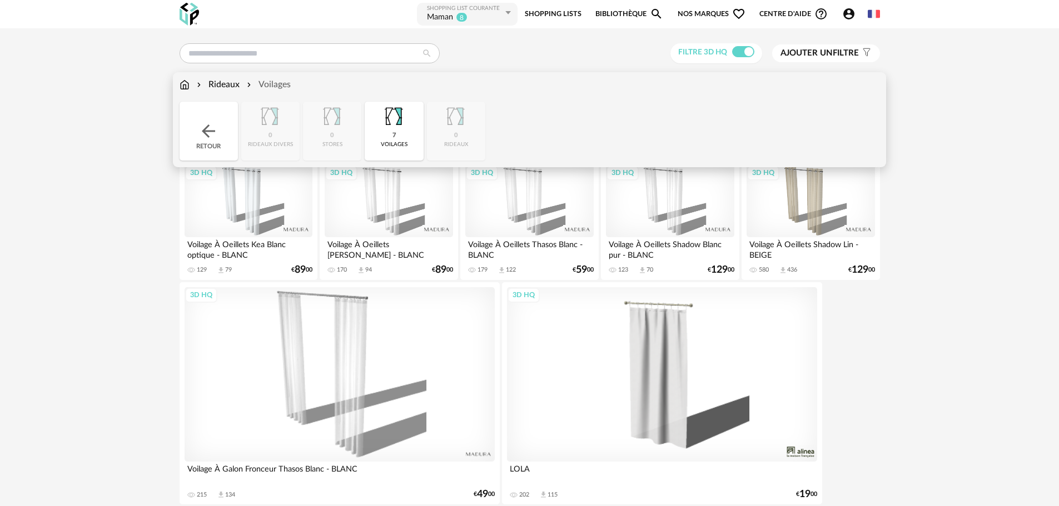
click at [186, 85] on img at bounding box center [185, 84] width 10 height 13
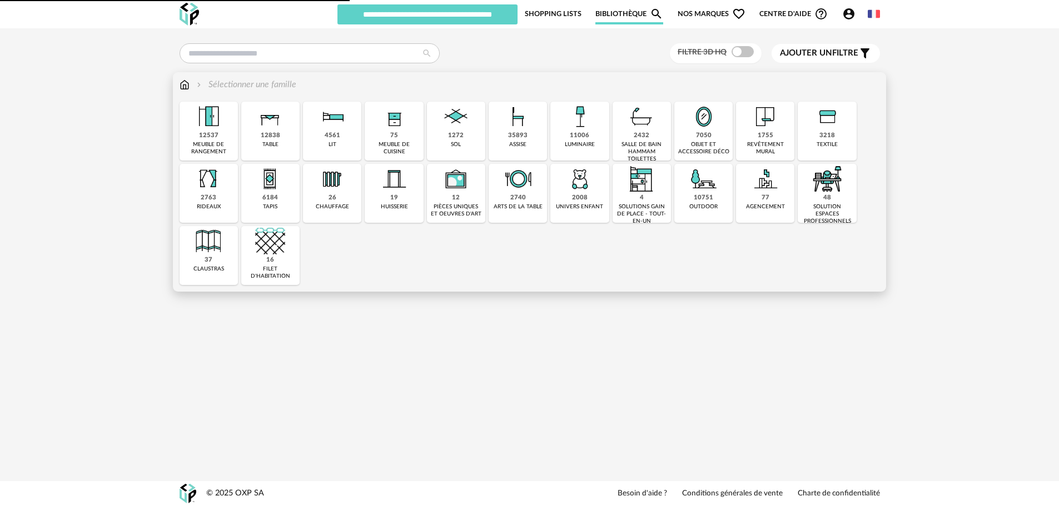
type input "*****"
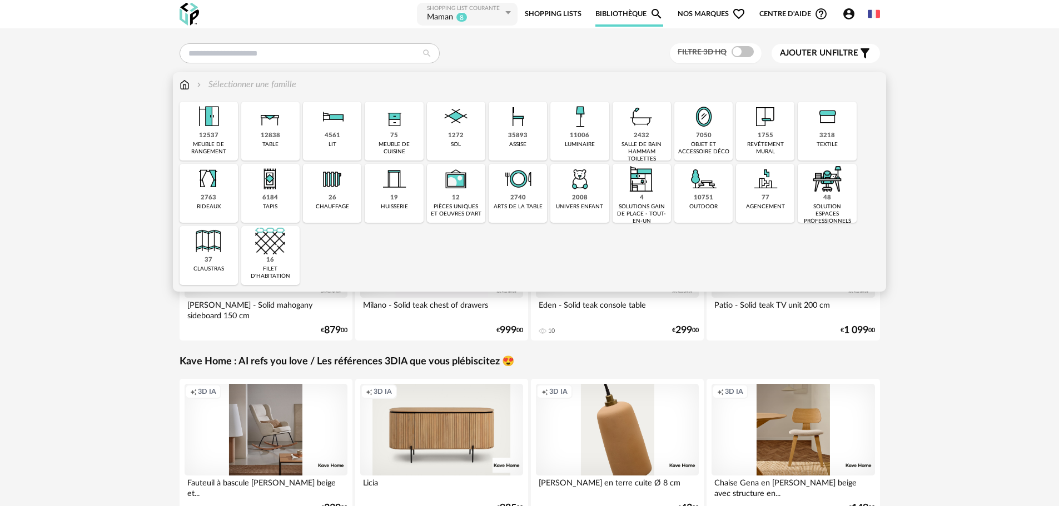
click at [692, 140] on div "7050 objet et accessoire déco" at bounding box center [703, 131] width 58 height 59
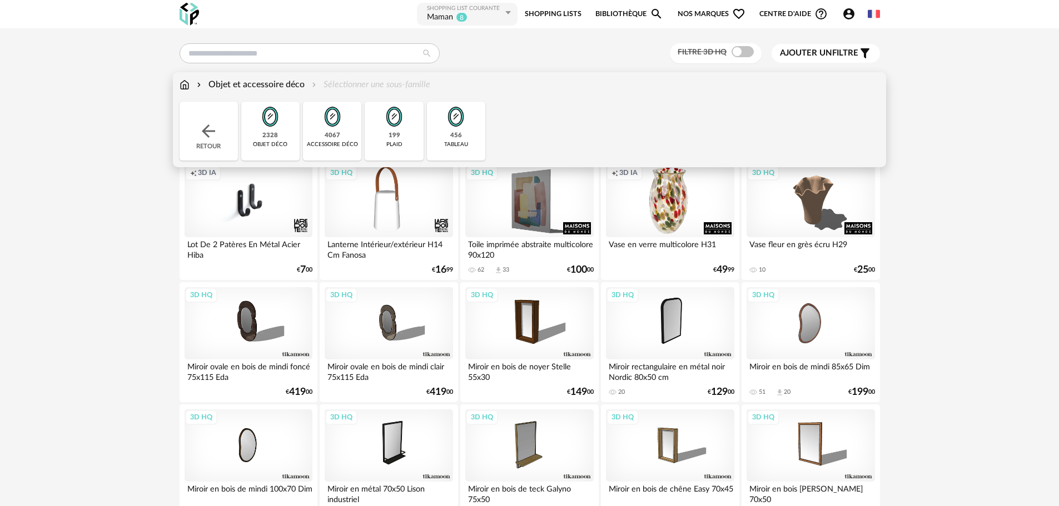
click at [274, 121] on img at bounding box center [270, 117] width 30 height 30
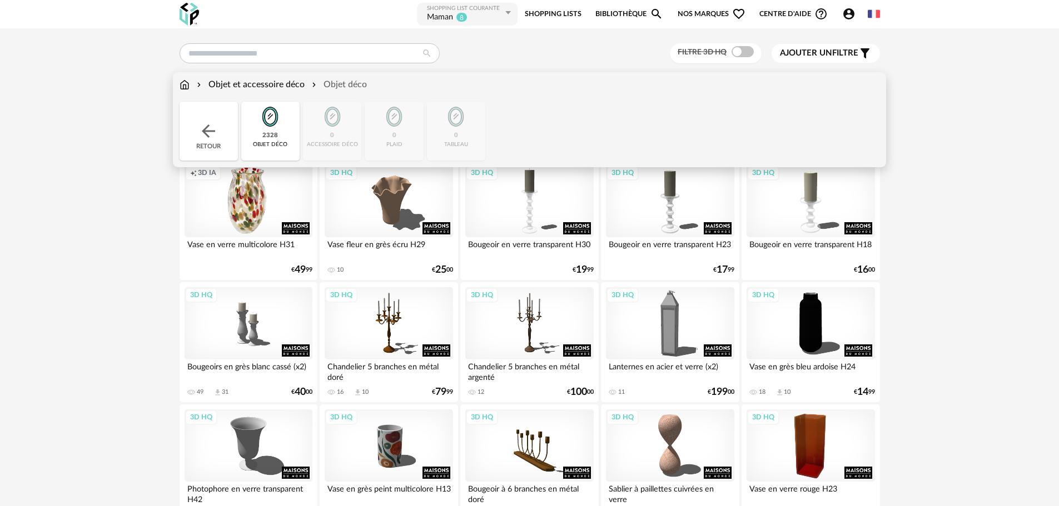
click at [456, 120] on div "Close icon Retour 2328 objet déco 0 accessoire déco 0 plaid 0 tableau" at bounding box center [530, 131] width 700 height 59
click at [284, 132] on img at bounding box center [270, 117] width 30 height 30
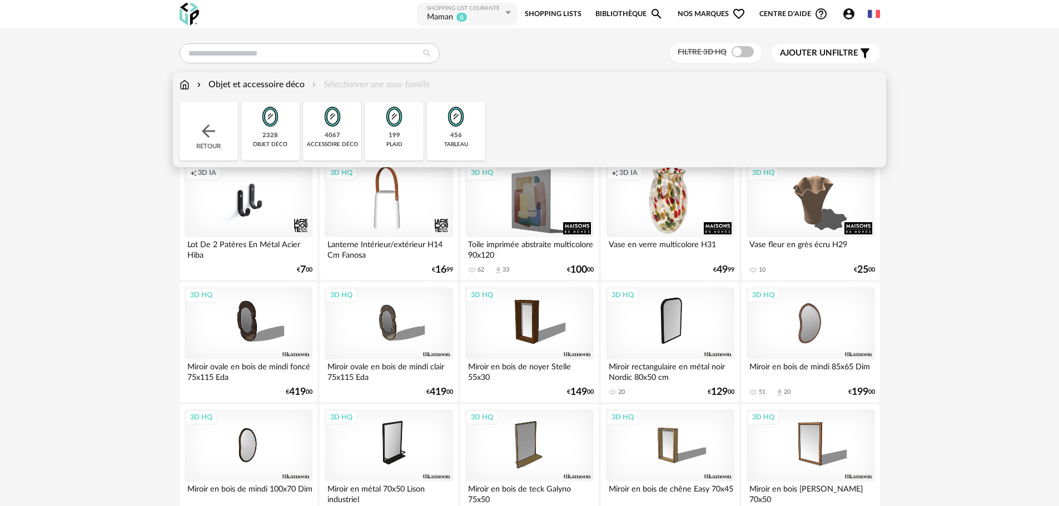
click at [334, 125] on img at bounding box center [332, 117] width 30 height 30
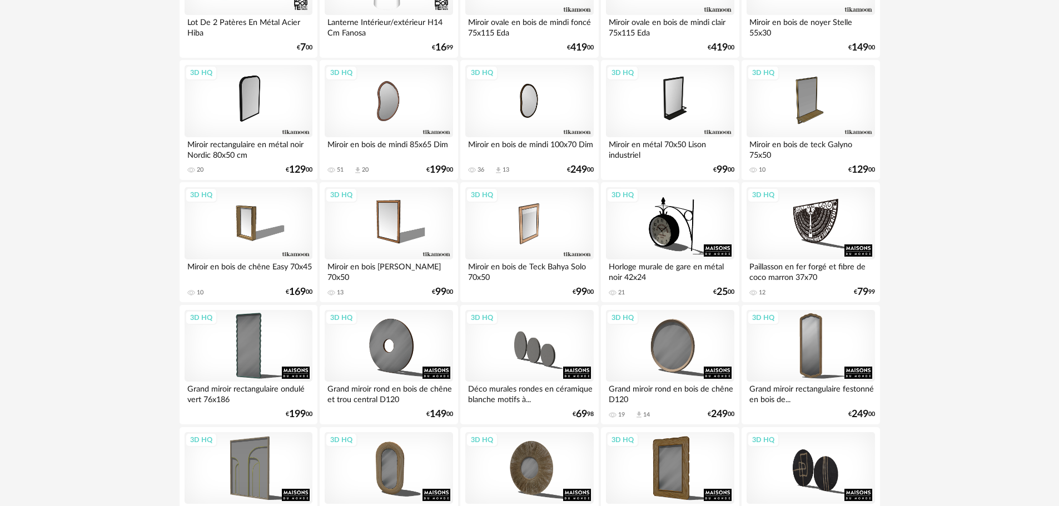
scroll to position [334, 0]
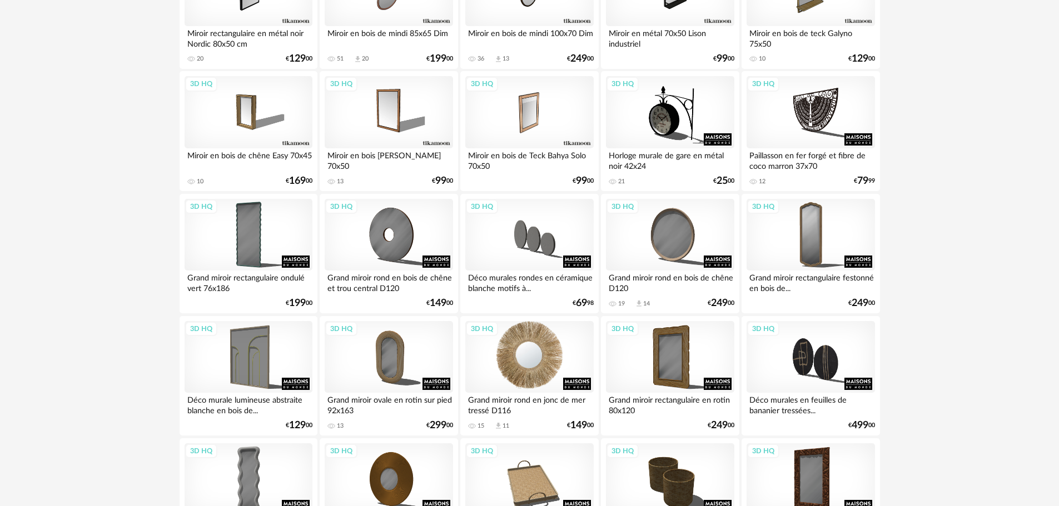
click at [540, 365] on div "3D HQ" at bounding box center [529, 357] width 128 height 72
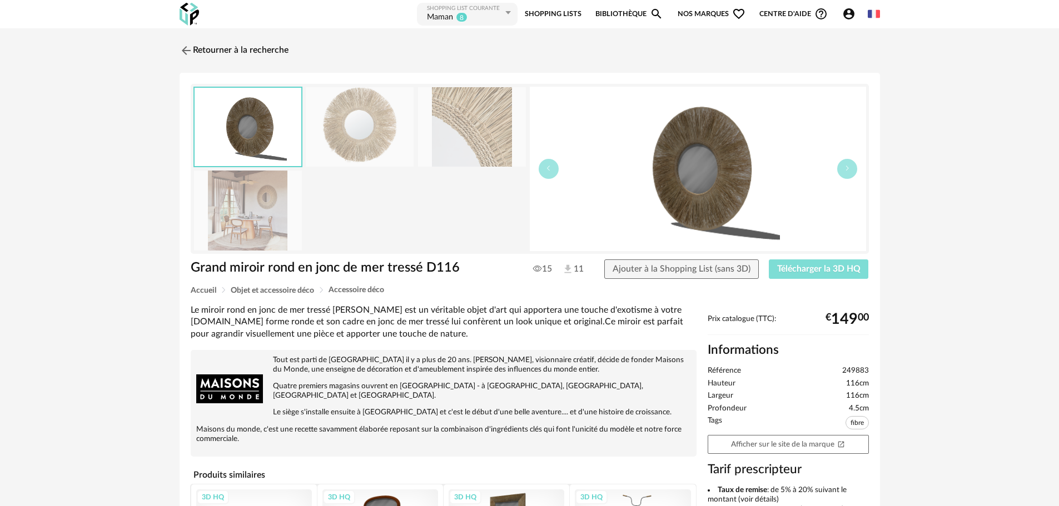
click at [795, 268] on span "Télécharger la 3D HQ" at bounding box center [818, 269] width 83 height 9
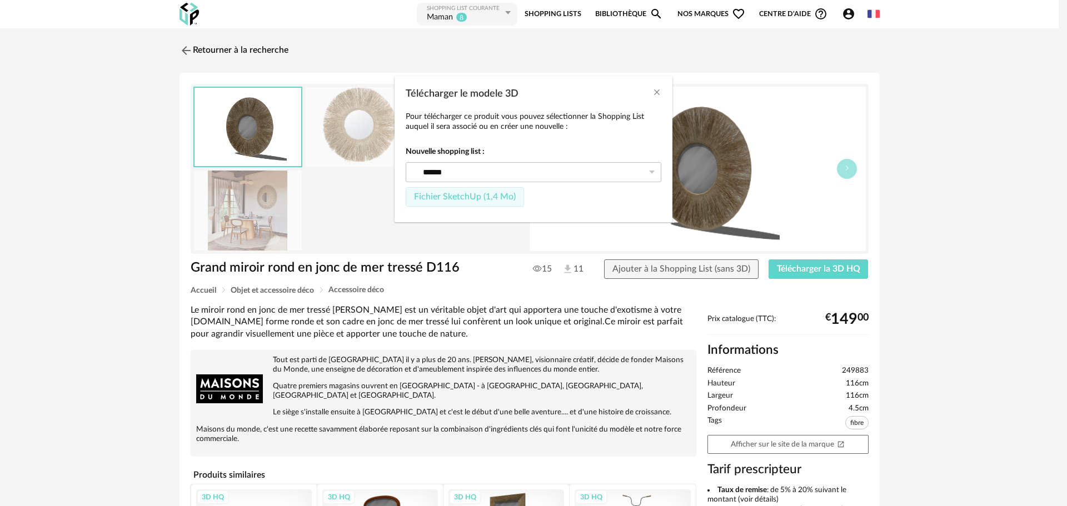
click at [465, 201] on button "Fichier SketchUp (1,4 Mo)" at bounding box center [465, 197] width 118 height 20
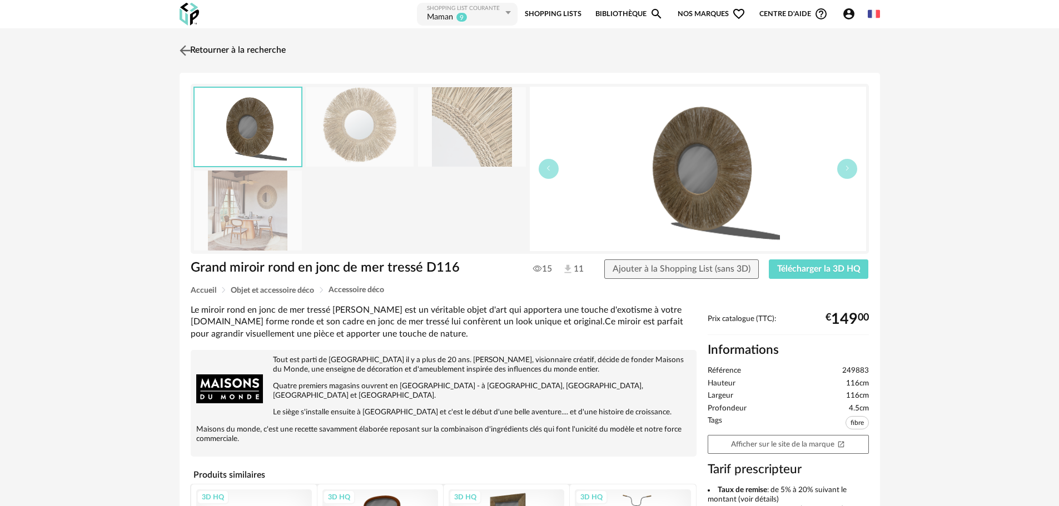
click at [184, 49] on img at bounding box center [185, 50] width 16 height 16
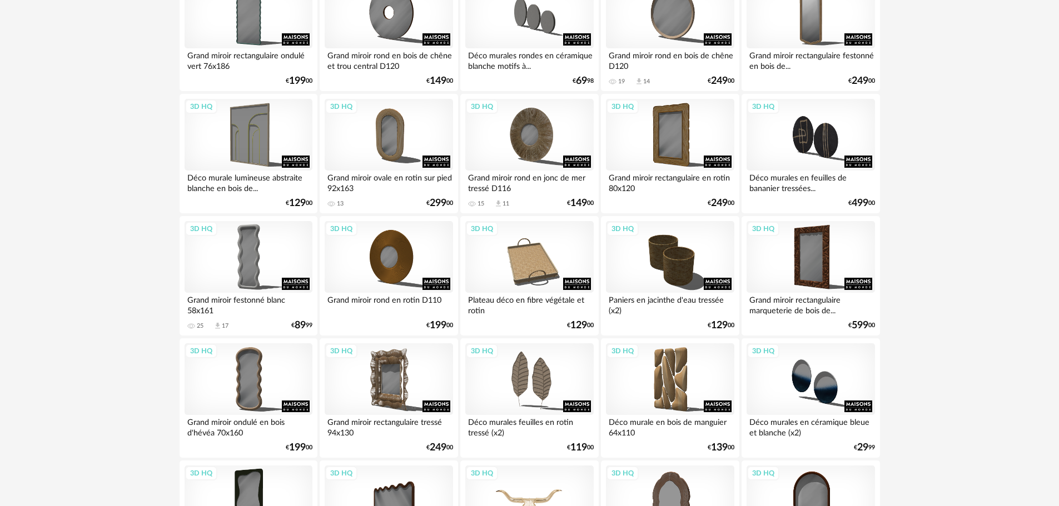
scroll to position [667, 0]
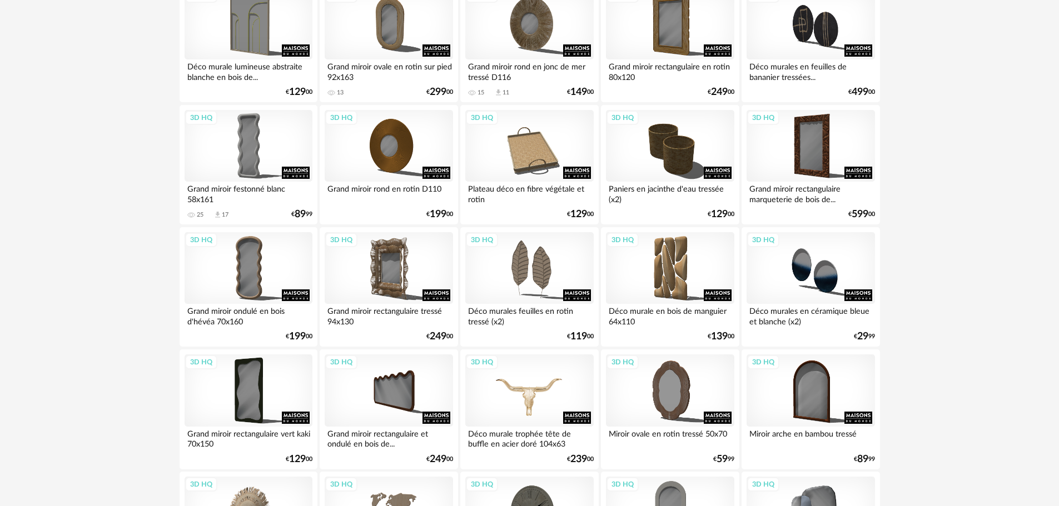
click at [550, 381] on div "3D HQ" at bounding box center [529, 391] width 128 height 72
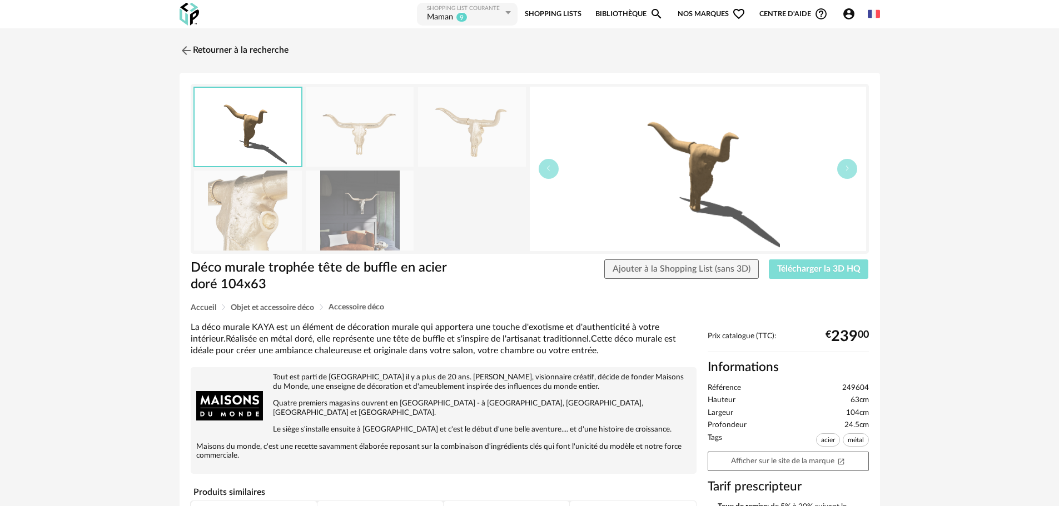
click at [792, 269] on span "Télécharger la 3D HQ" at bounding box center [818, 269] width 83 height 9
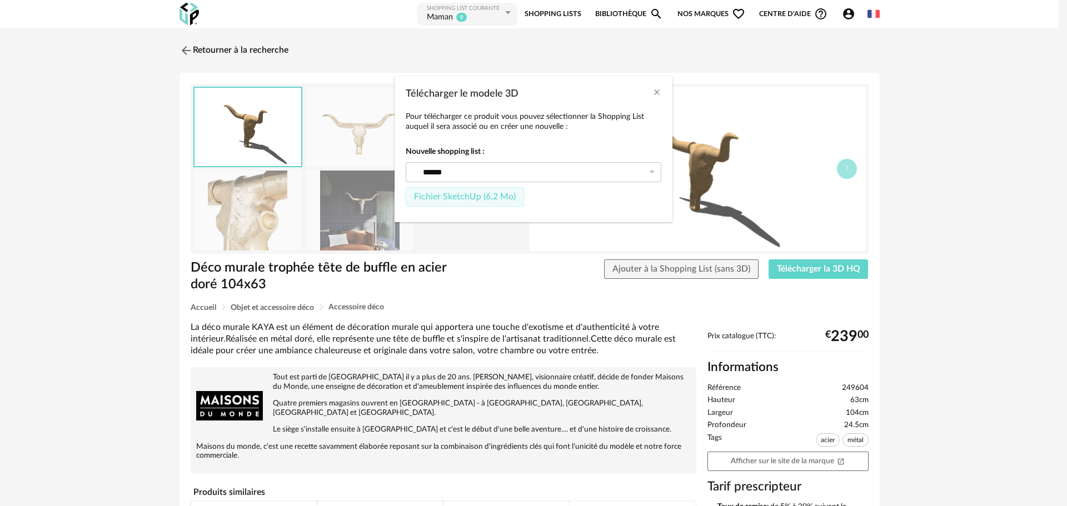
click at [453, 196] on span "Fichier SketchUp (6,2 Mo)" at bounding box center [465, 196] width 102 height 9
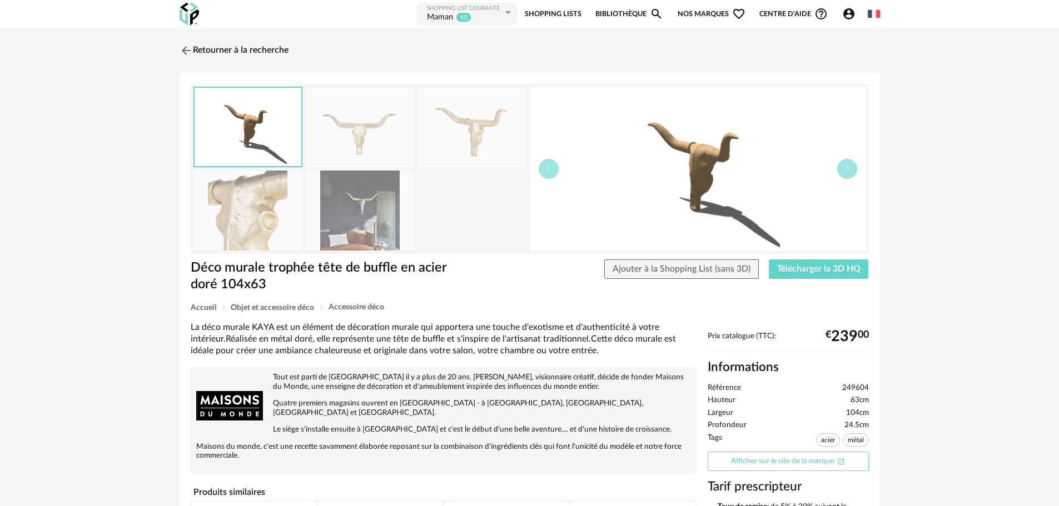
click at [773, 467] on link "Afficher sur le site de la marque Open In New icon" at bounding box center [788, 461] width 161 height 19
click at [181, 52] on img at bounding box center [185, 50] width 16 height 16
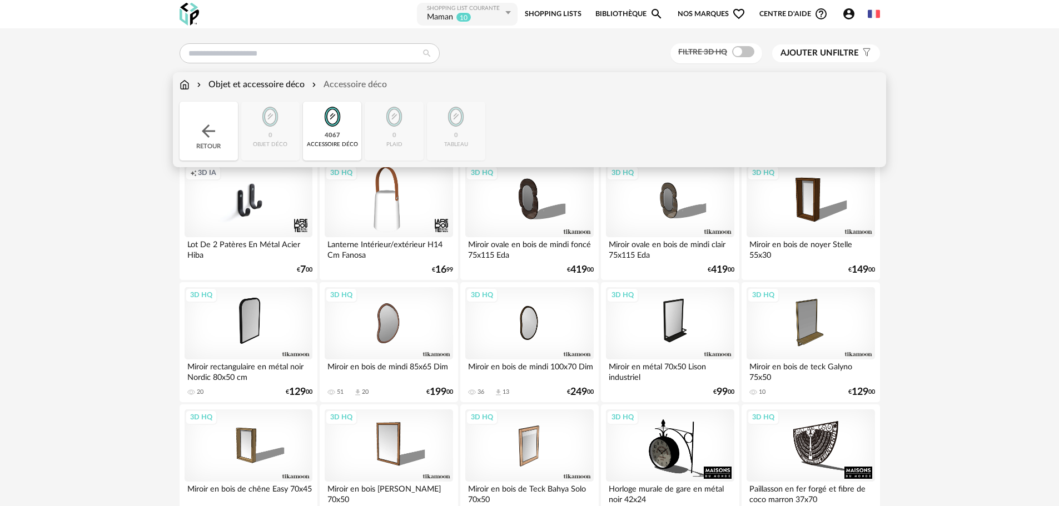
click at [182, 83] on img at bounding box center [185, 84] width 10 height 13
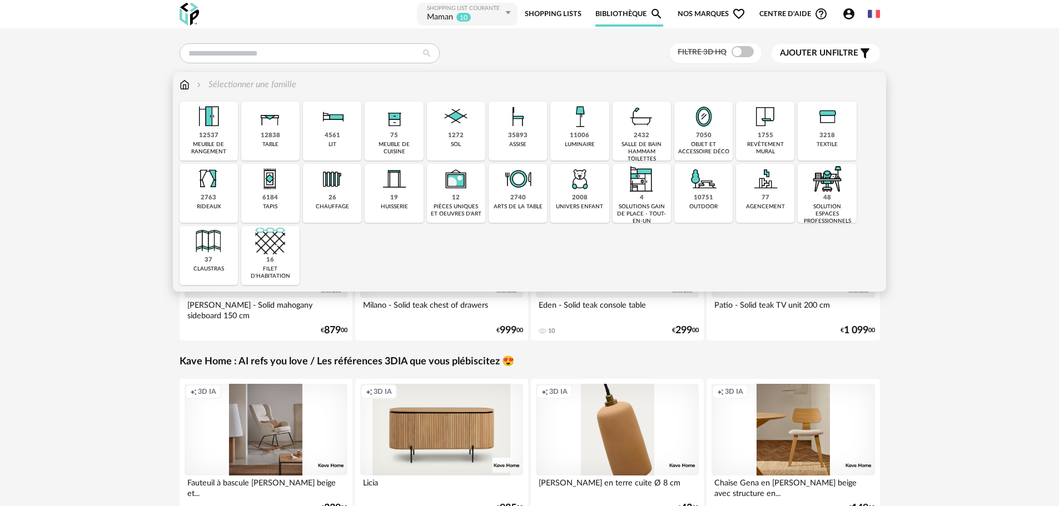
click at [575, 117] on img at bounding box center [580, 117] width 30 height 30
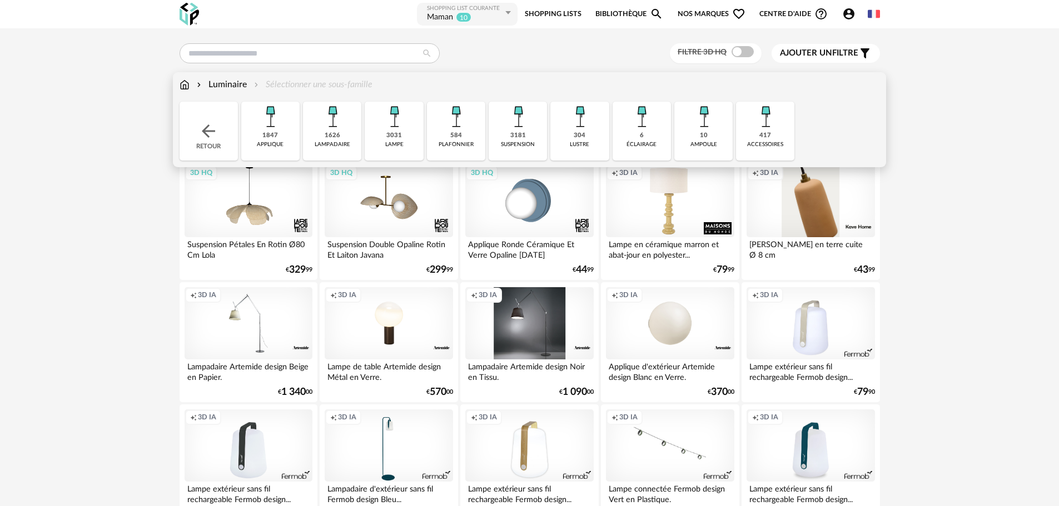
click at [392, 124] on img at bounding box center [394, 117] width 30 height 30
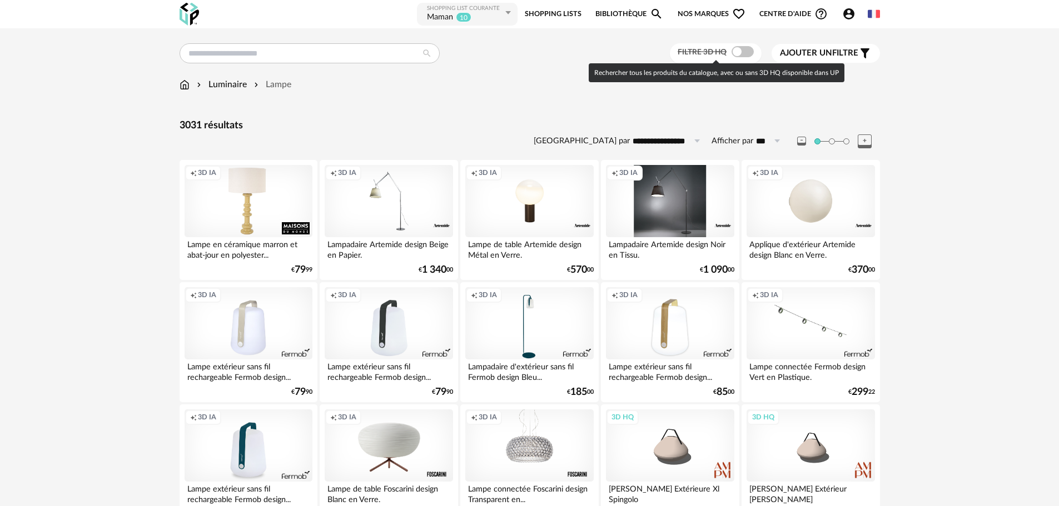
click at [743, 49] on span at bounding box center [743, 51] width 22 height 11
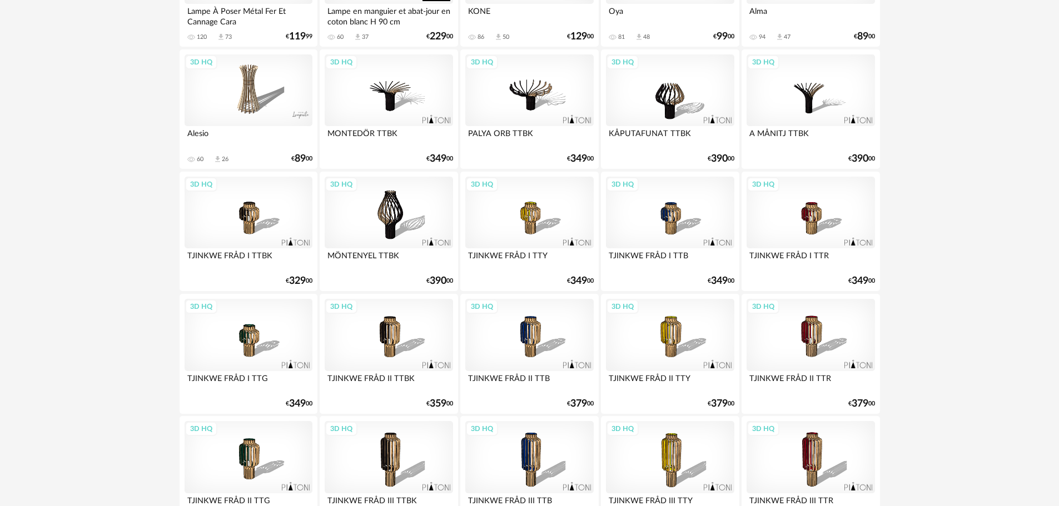
scroll to position [667, 0]
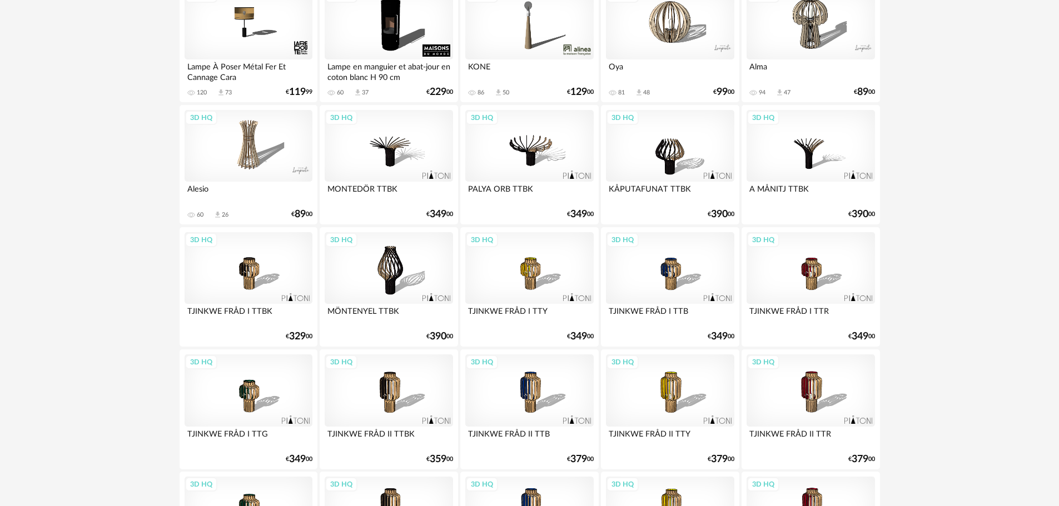
click at [247, 151] on div "3D HQ" at bounding box center [249, 146] width 128 height 72
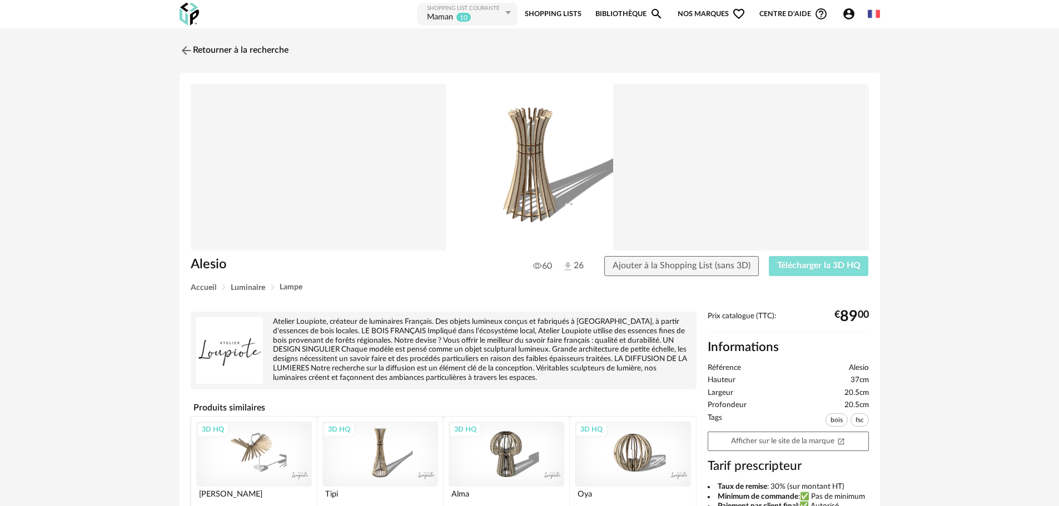
click at [809, 267] on span "Télécharger la 3D HQ" at bounding box center [818, 265] width 83 height 9
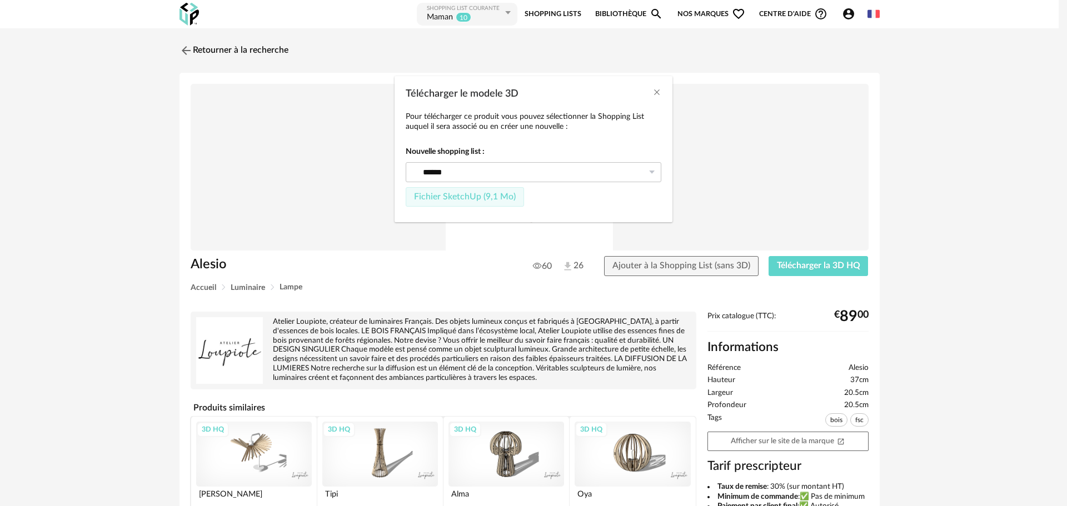
click at [442, 200] on span "Fichier SketchUp (9,1 Mo)" at bounding box center [465, 196] width 102 height 9
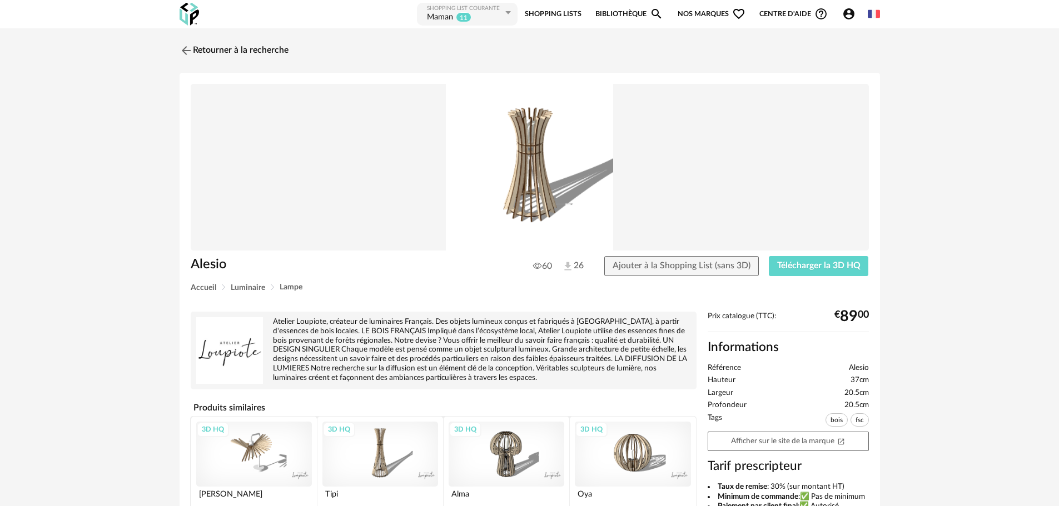
click at [252, 434] on div "3D HQ" at bounding box center [254, 454] width 116 height 65
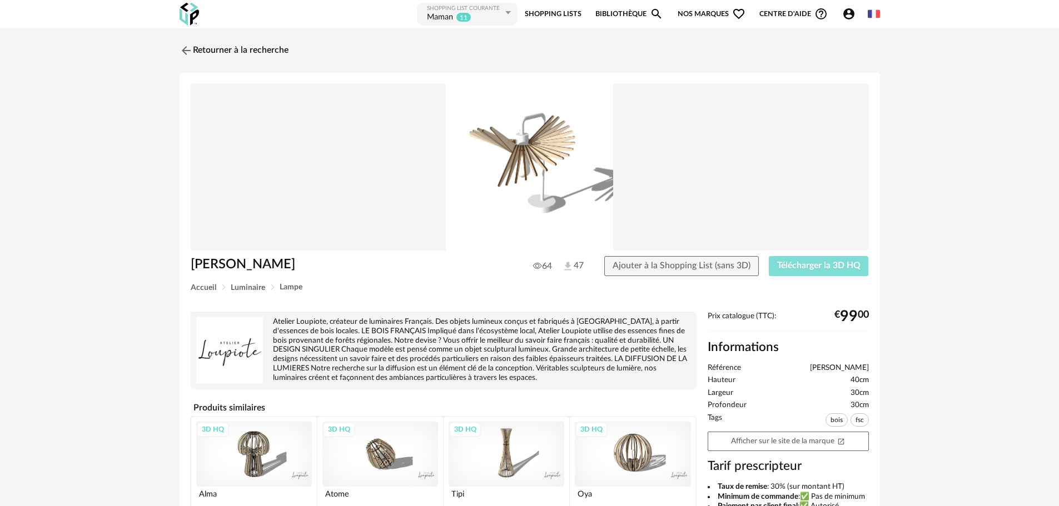
drag, startPoint x: 812, startPoint y: 262, endPoint x: 720, endPoint y: 269, distance: 91.4
click at [811, 262] on span "Télécharger la 3D HQ" at bounding box center [818, 265] width 83 height 9
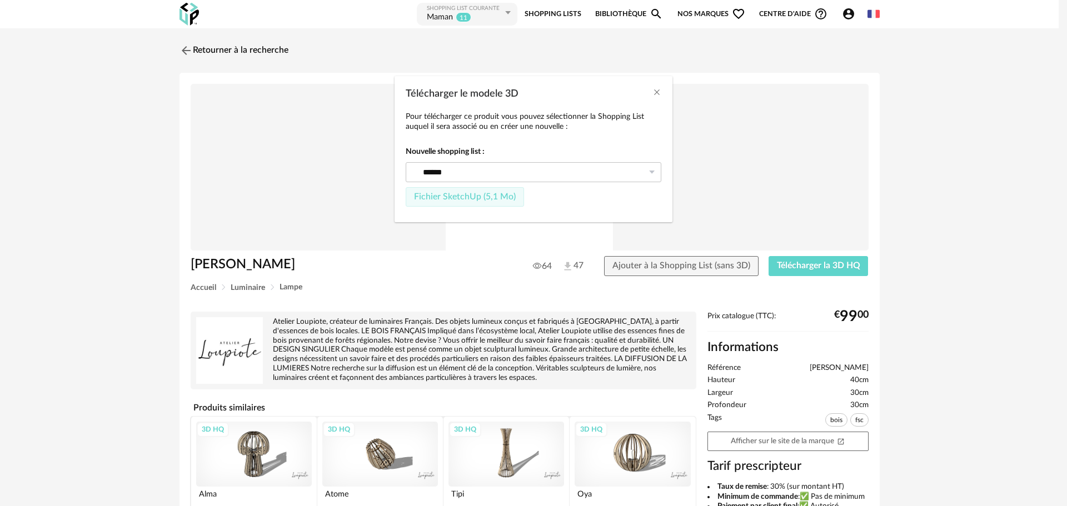
click at [436, 203] on button "Fichier SketchUp (5,1 Mo)" at bounding box center [465, 197] width 118 height 20
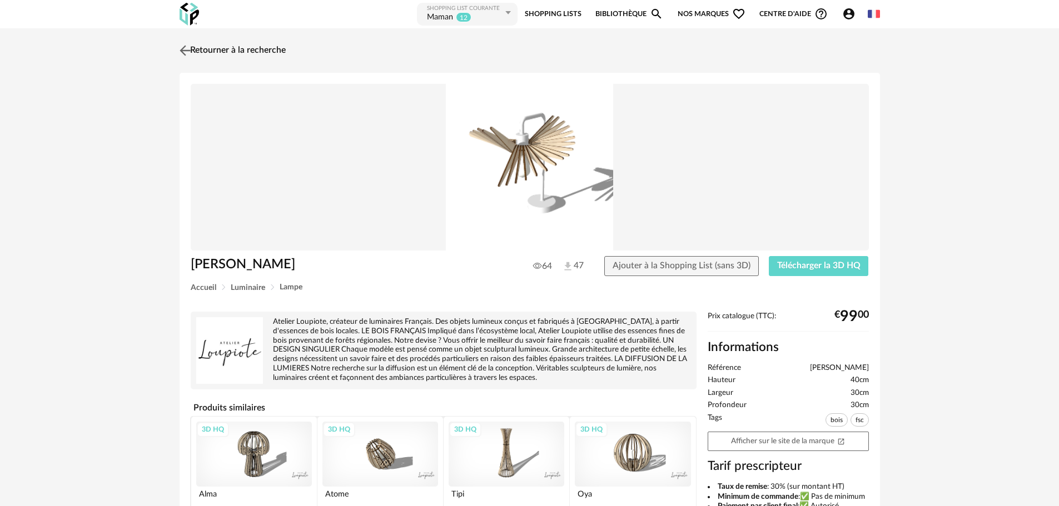
click at [185, 51] on img at bounding box center [185, 50] width 16 height 16
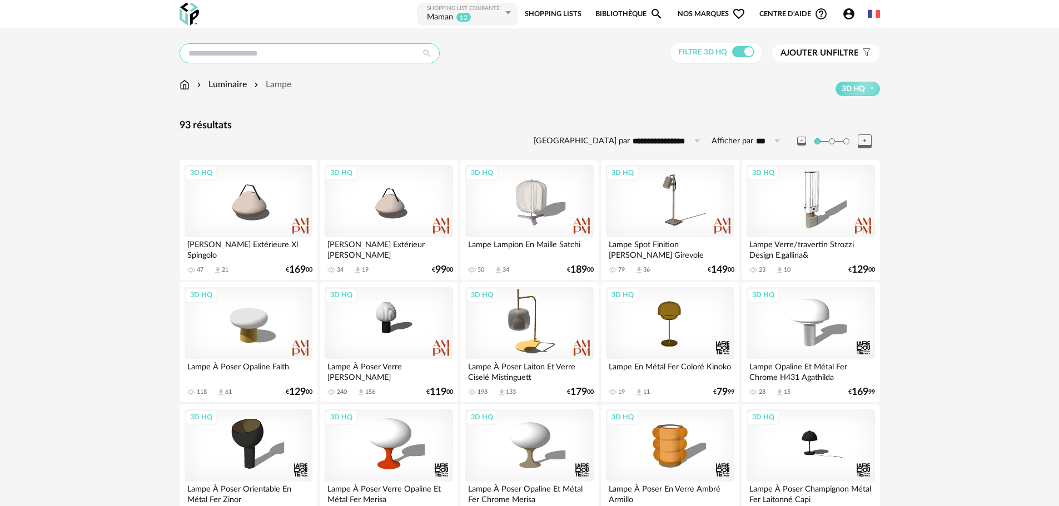
click at [256, 57] on input "text" at bounding box center [310, 53] width 260 height 20
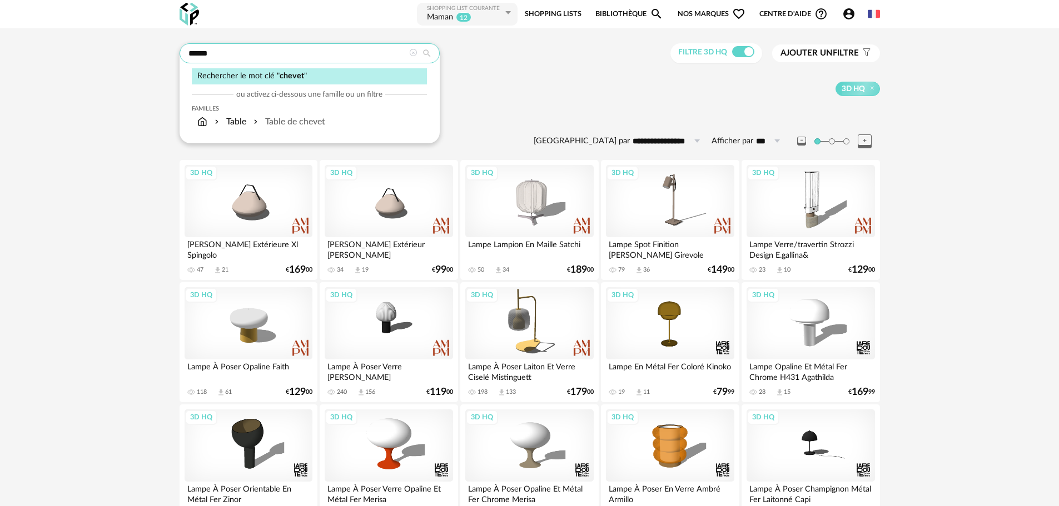
type input "******"
type input "**********"
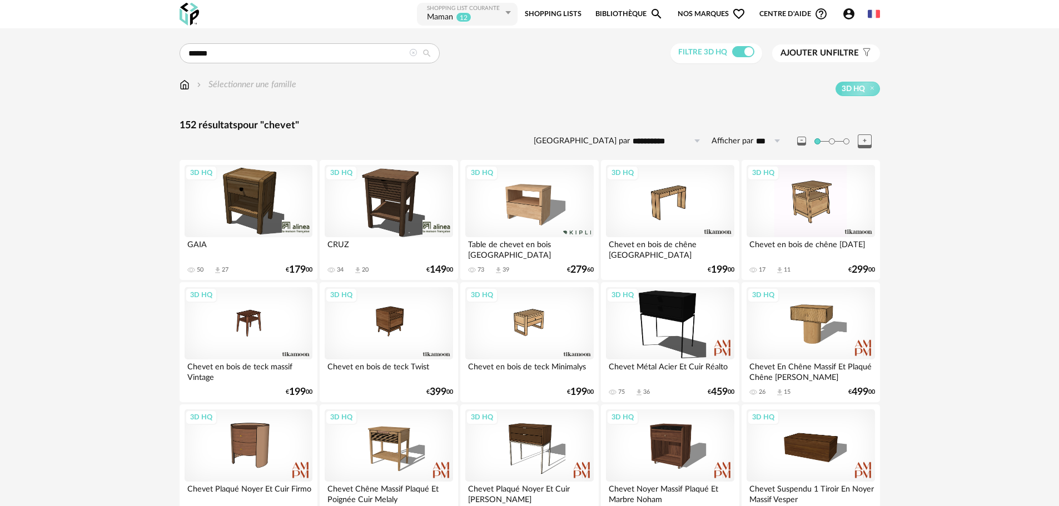
click at [523, 204] on div "3D HQ" at bounding box center [529, 201] width 128 height 72
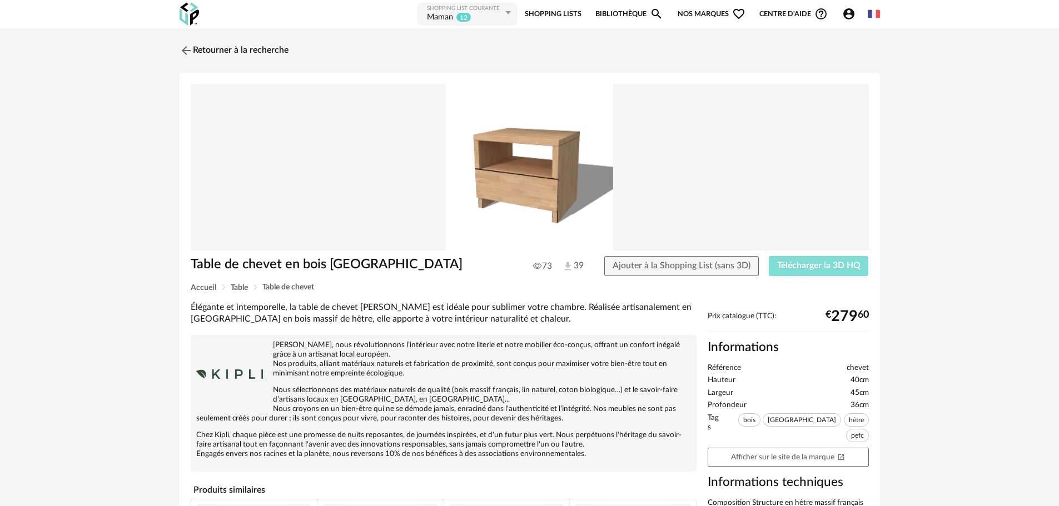
click at [805, 262] on span "Télécharger la 3D HQ" at bounding box center [818, 265] width 83 height 9
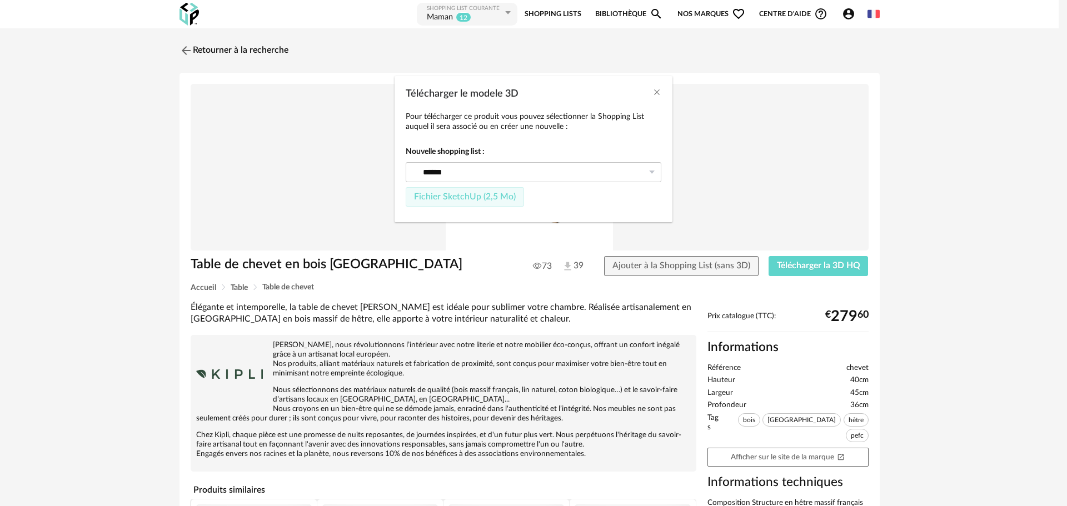
click at [471, 200] on span "Fichier SketchUp (2,5 Mo)" at bounding box center [465, 196] width 102 height 9
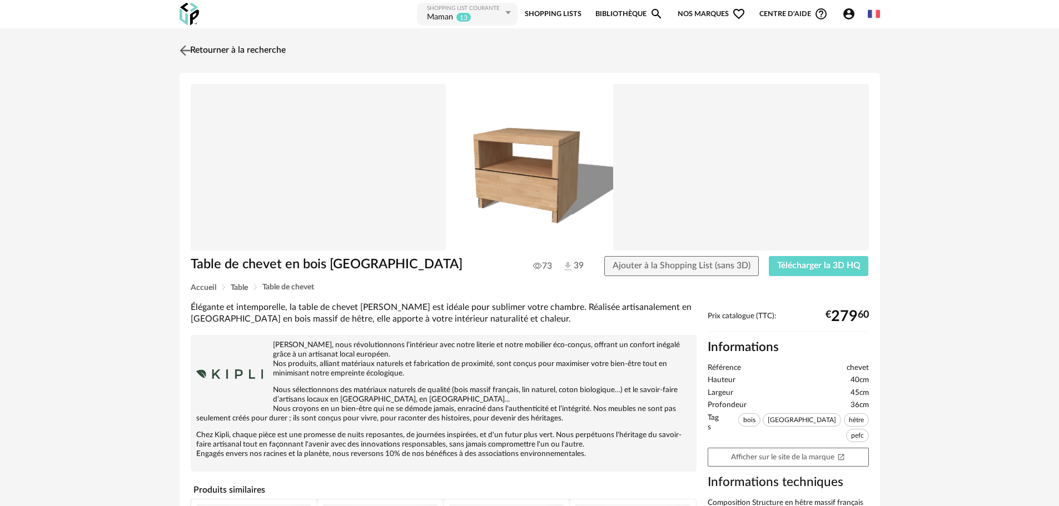
click at [186, 49] on img at bounding box center [185, 50] width 16 height 16
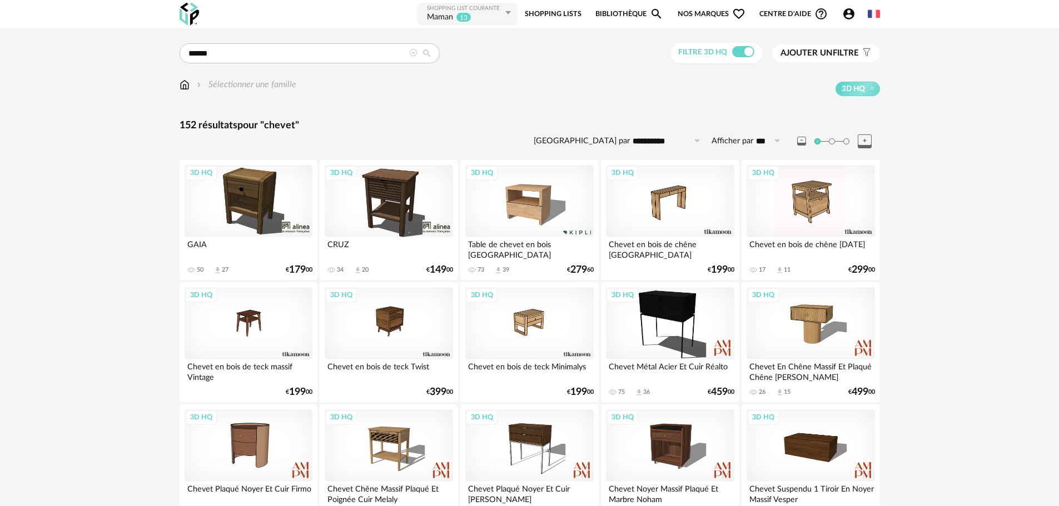
drag, startPoint x: 184, startPoint y: 89, endPoint x: 211, endPoint y: 82, distance: 27.5
click at [184, 87] on img at bounding box center [185, 84] width 10 height 13
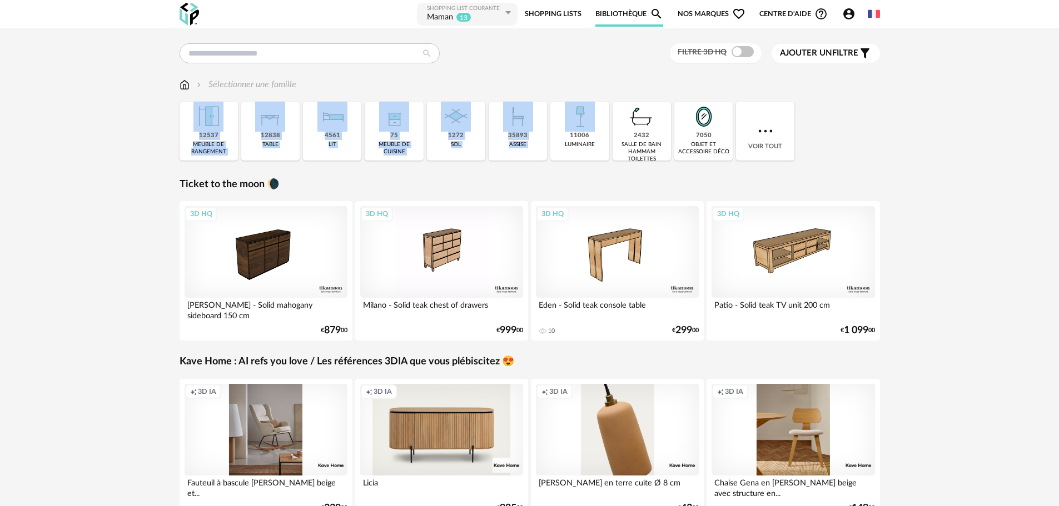
drag, startPoint x: 221, startPoint y: 135, endPoint x: 625, endPoint y: 131, distance: 403.6
click at [615, 133] on div "Close icon 12537 meuble de rangement 12838 table 4561 lit 75 meuble de cuisine …" at bounding box center [530, 131] width 700 height 59
click at [699, 117] on img at bounding box center [704, 117] width 30 height 30
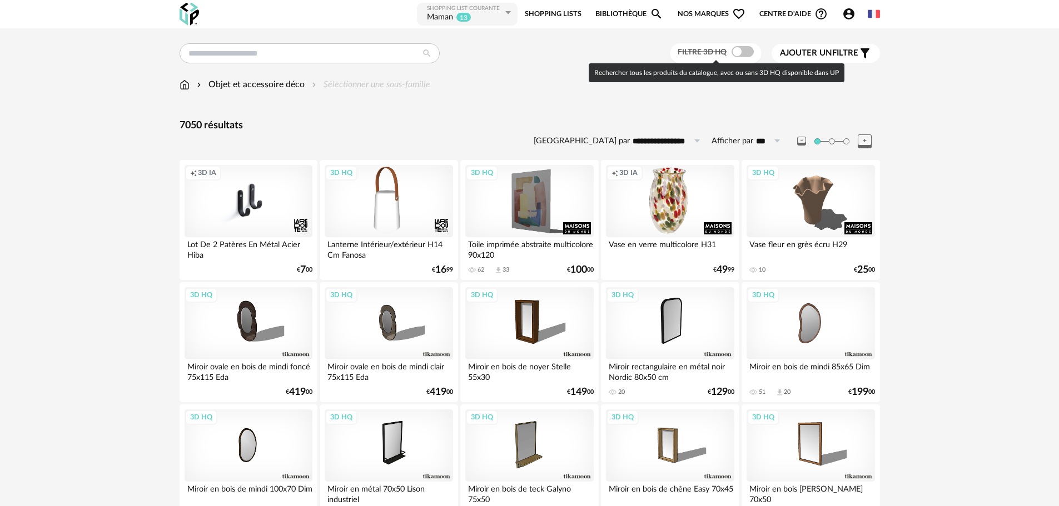
drag, startPoint x: 740, startPoint y: 51, endPoint x: 732, endPoint y: 54, distance: 8.8
click at [739, 52] on span at bounding box center [743, 51] width 22 height 11
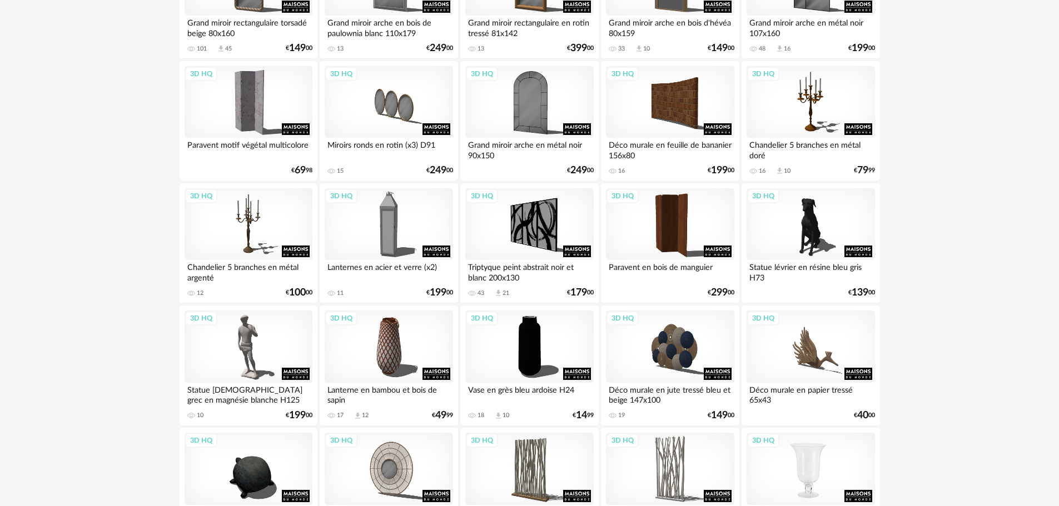
scroll to position [2174, 0]
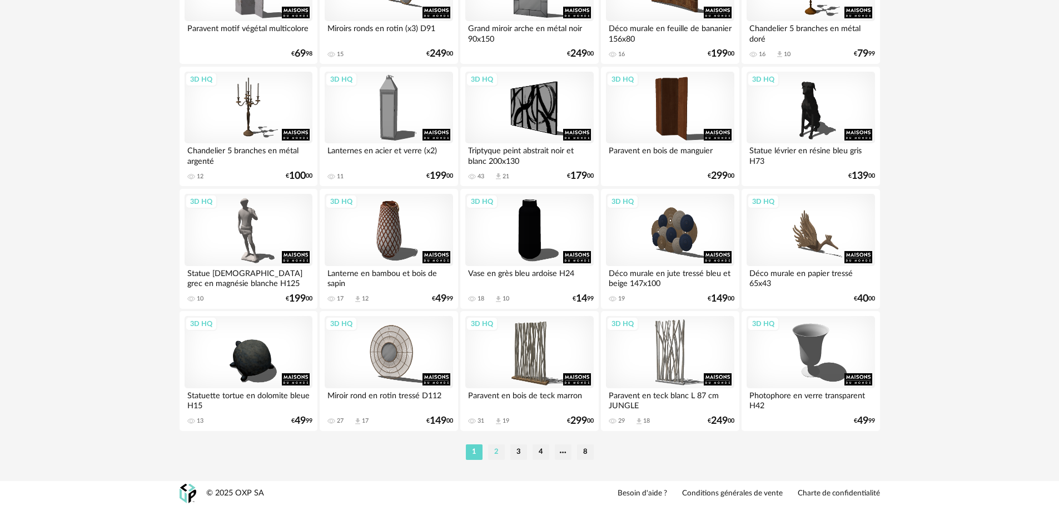
click at [490, 453] on li "2" at bounding box center [496, 453] width 17 height 16
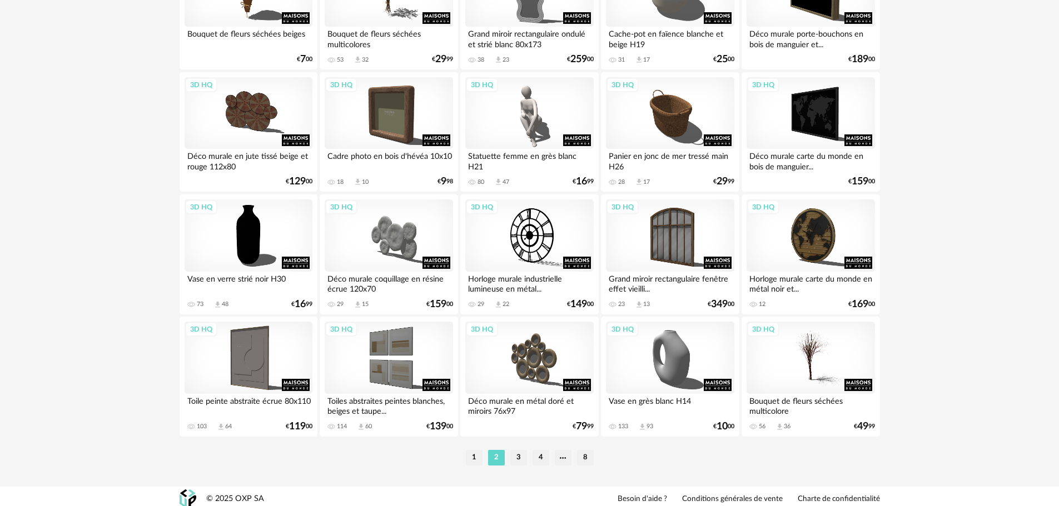
scroll to position [2174, 0]
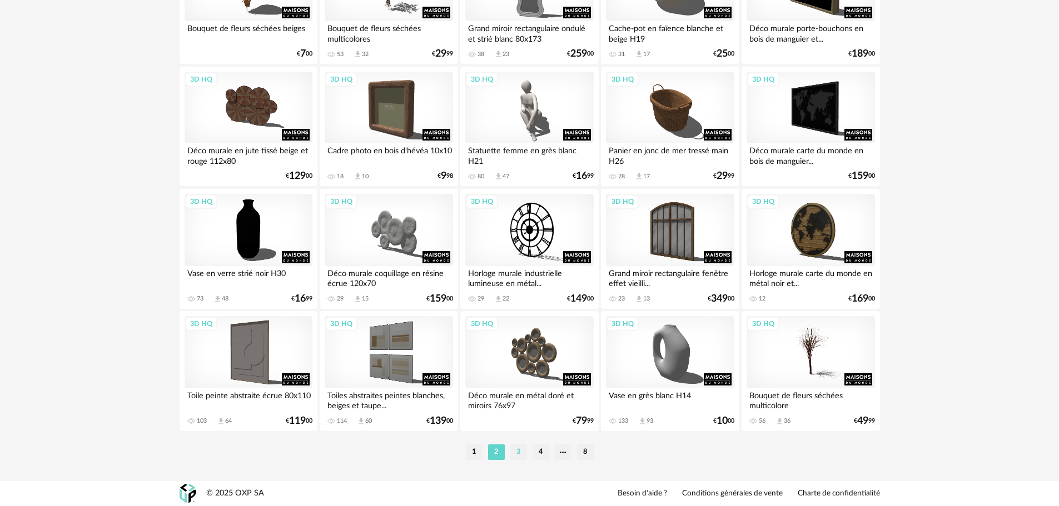
click at [516, 453] on li "3" at bounding box center [518, 453] width 17 height 16
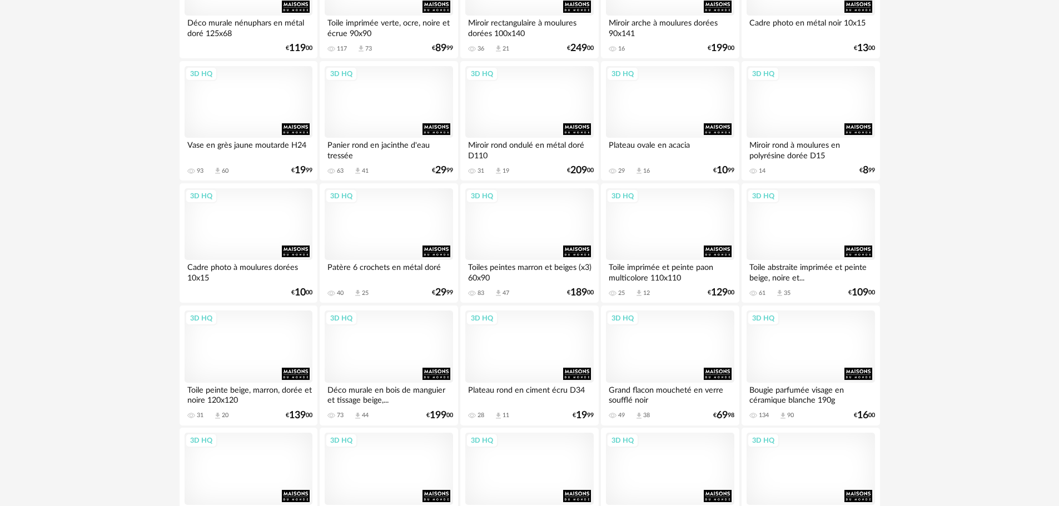
scroll to position [2174, 0]
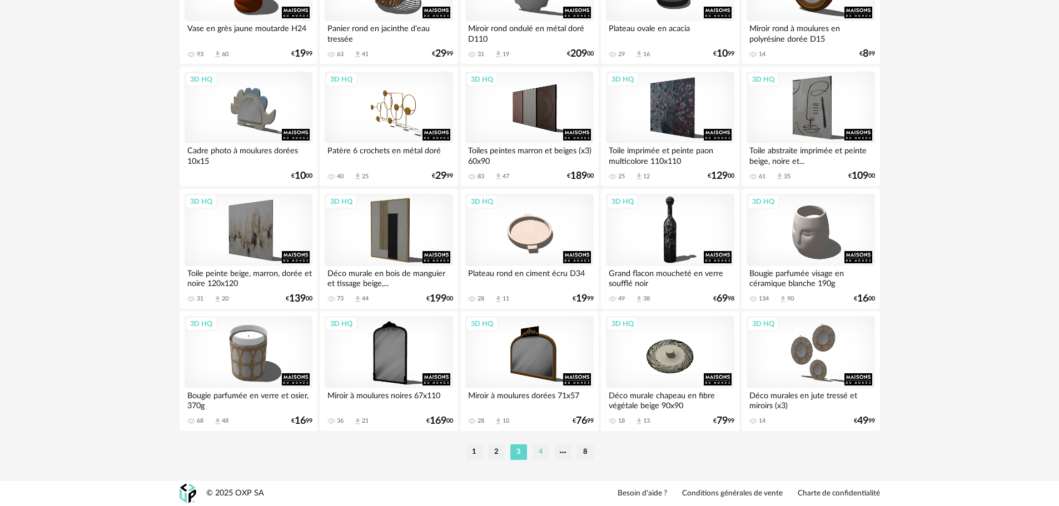
click at [544, 449] on li "4" at bounding box center [541, 453] width 17 height 16
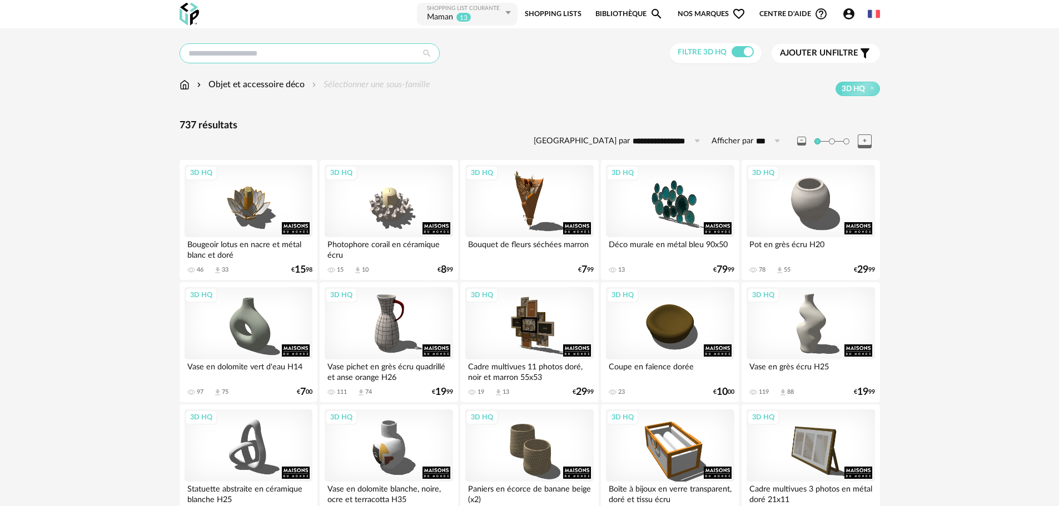
drag, startPoint x: 276, startPoint y: 54, endPoint x: 252, endPoint y: 58, distance: 24.2
click at [253, 58] on input "text" at bounding box center [310, 53] width 260 height 20
type input "**********"
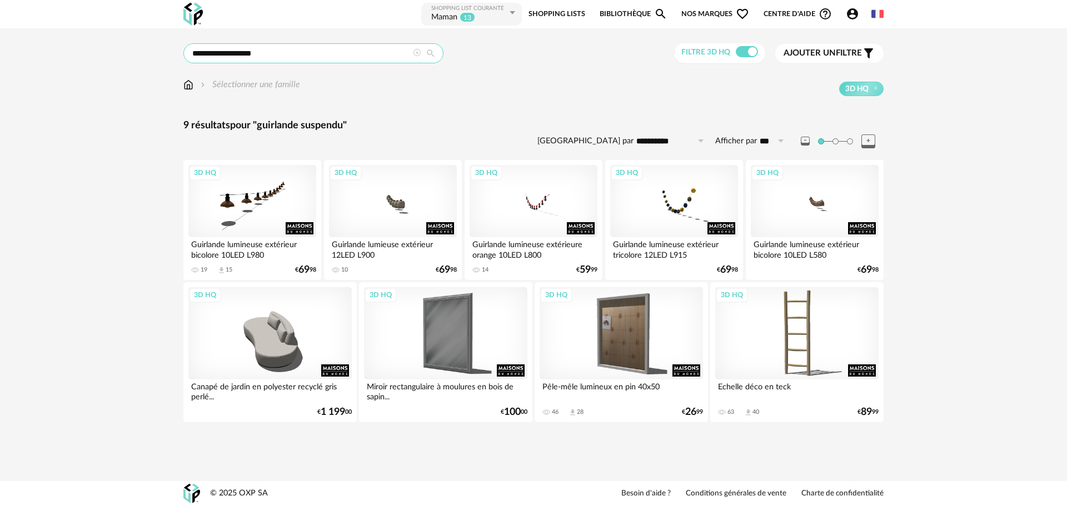
drag, startPoint x: 225, startPoint y: 51, endPoint x: 422, endPoint y: 59, distance: 197.0
click at [395, 59] on input "**********" at bounding box center [313, 53] width 260 height 20
type input "*********"
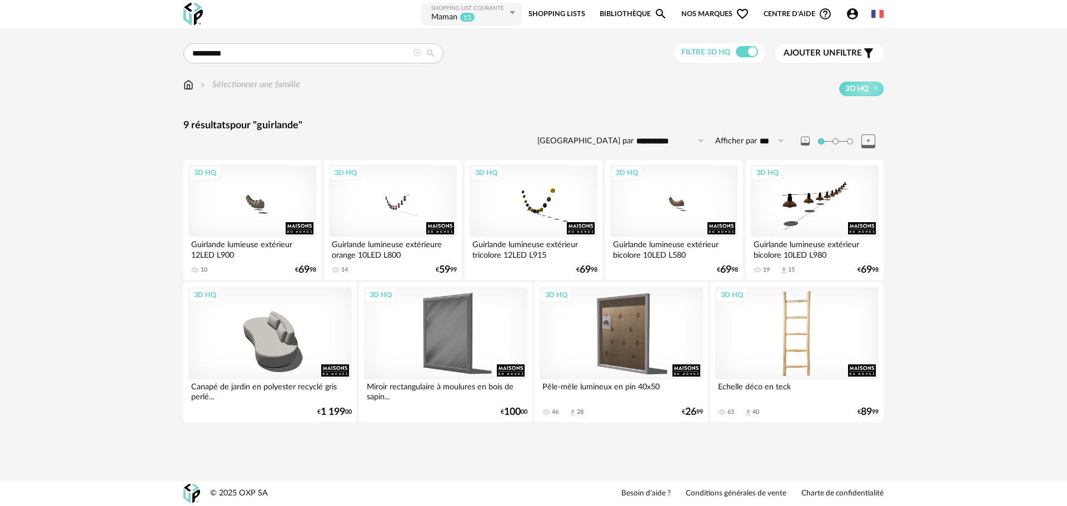
click at [800, 353] on div "3D HQ" at bounding box center [796, 333] width 163 height 92
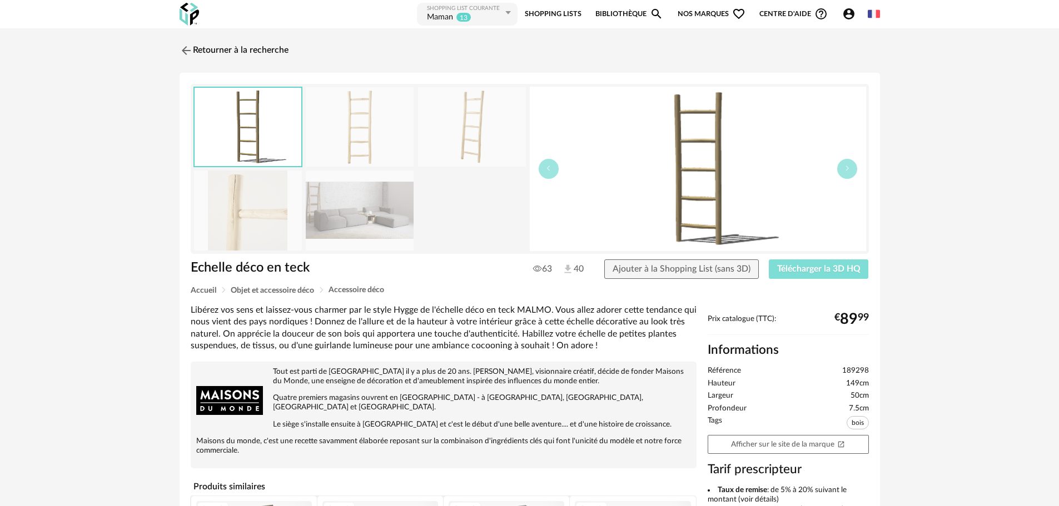
click at [790, 266] on span "Télécharger la 3D HQ" at bounding box center [818, 269] width 83 height 9
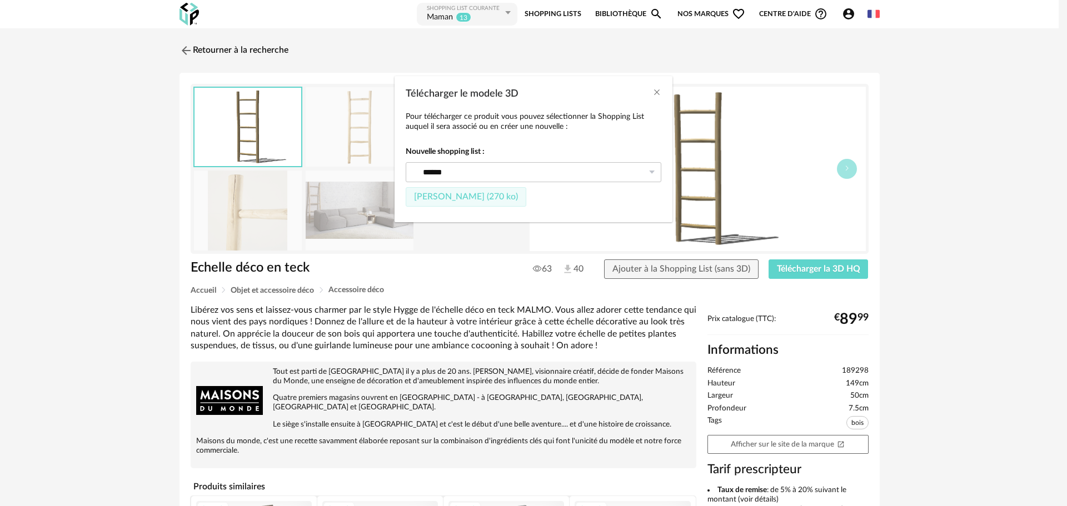
click at [437, 196] on span "[PERSON_NAME] (270 ko)" at bounding box center [466, 196] width 104 height 9
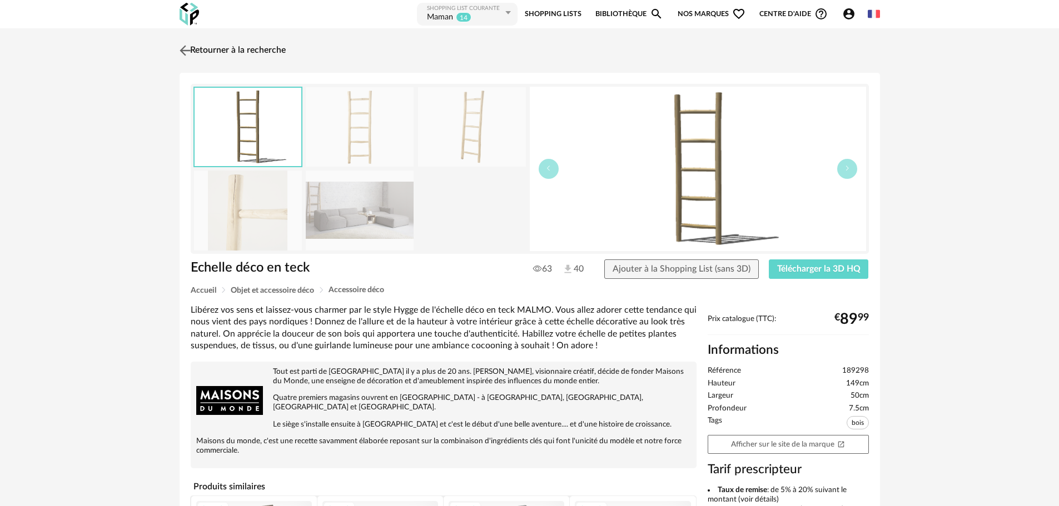
click at [185, 52] on img at bounding box center [185, 50] width 16 height 16
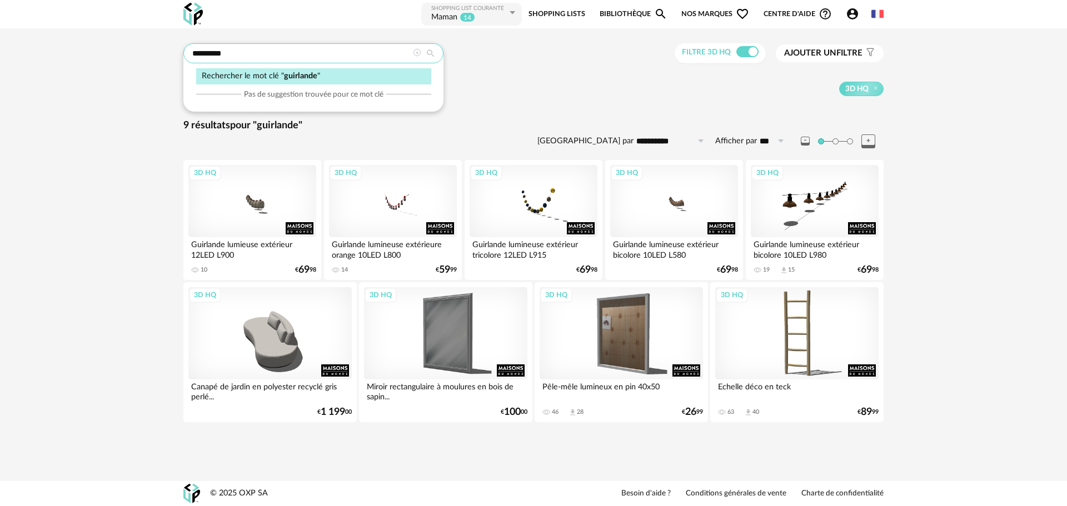
drag, startPoint x: 133, startPoint y: 72, endPoint x: 31, endPoint y: 97, distance: 104.8
click at [53, 92] on div "**********" at bounding box center [533, 236] width 1067 height 417
type input "**********"
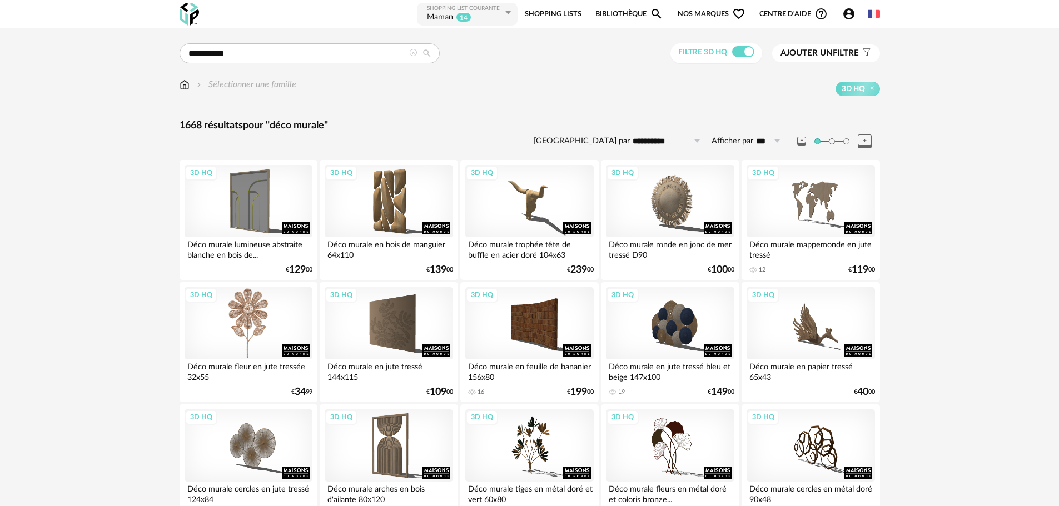
click at [258, 311] on div "3D HQ" at bounding box center [249, 323] width 128 height 72
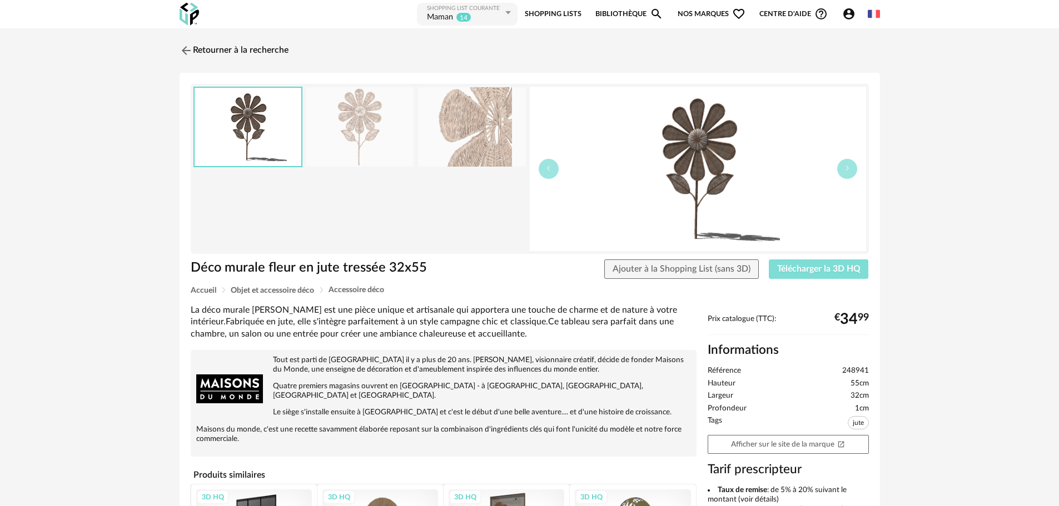
click at [798, 269] on span "Télécharger la 3D HQ" at bounding box center [818, 269] width 83 height 9
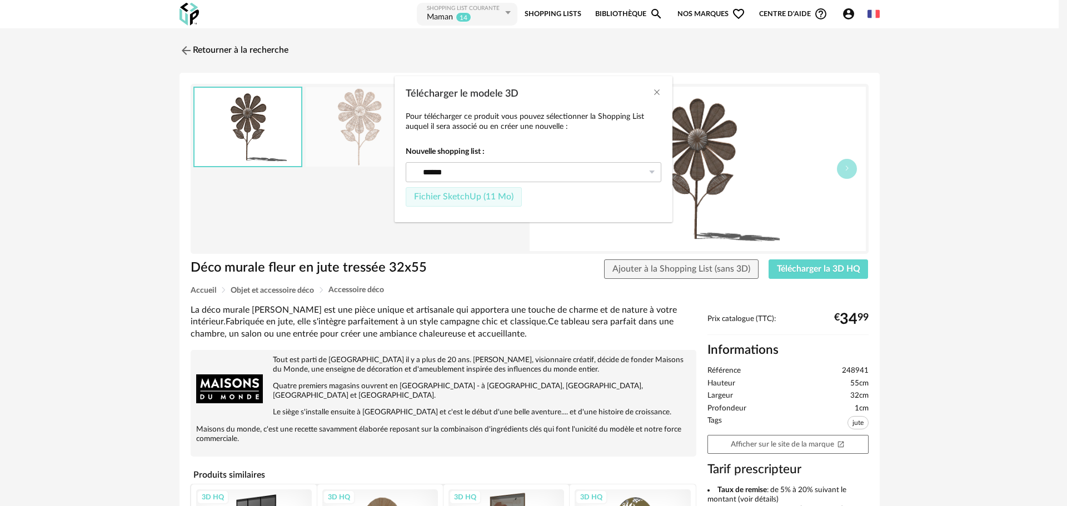
click at [455, 202] on button "Fichier SketchUp (11 Mo)" at bounding box center [464, 197] width 116 height 20
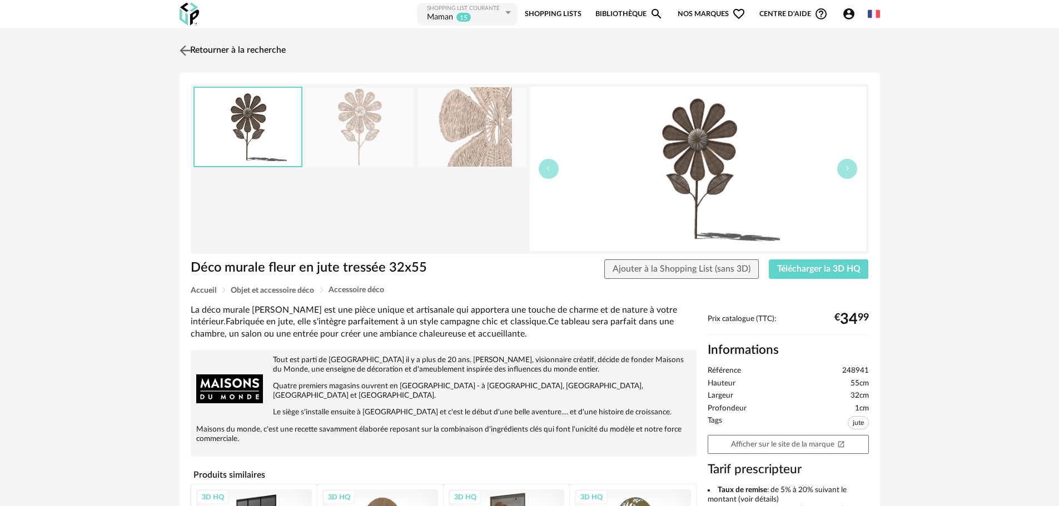
click at [185, 48] on img at bounding box center [185, 50] width 16 height 16
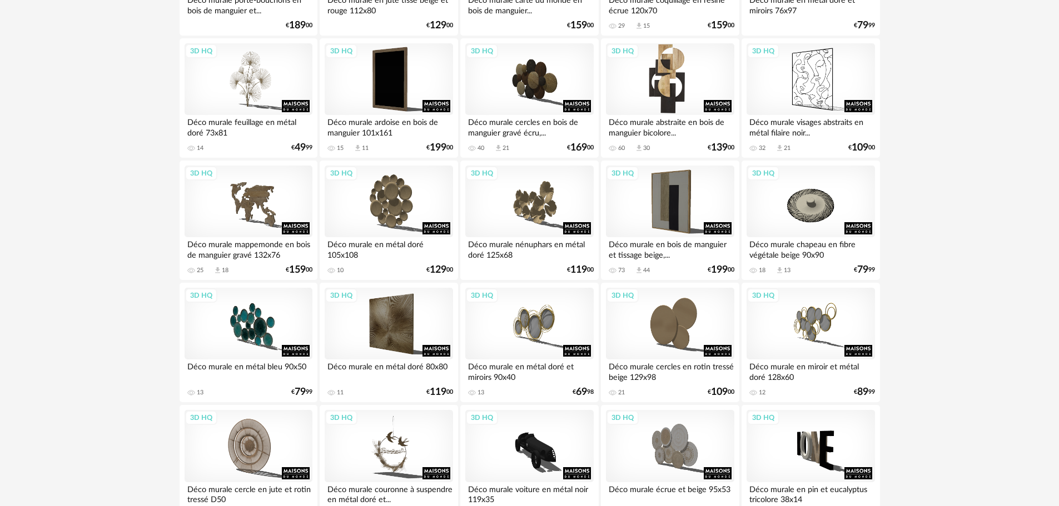
scroll to position [723, 0]
